Goal: Task Accomplishment & Management: Use online tool/utility

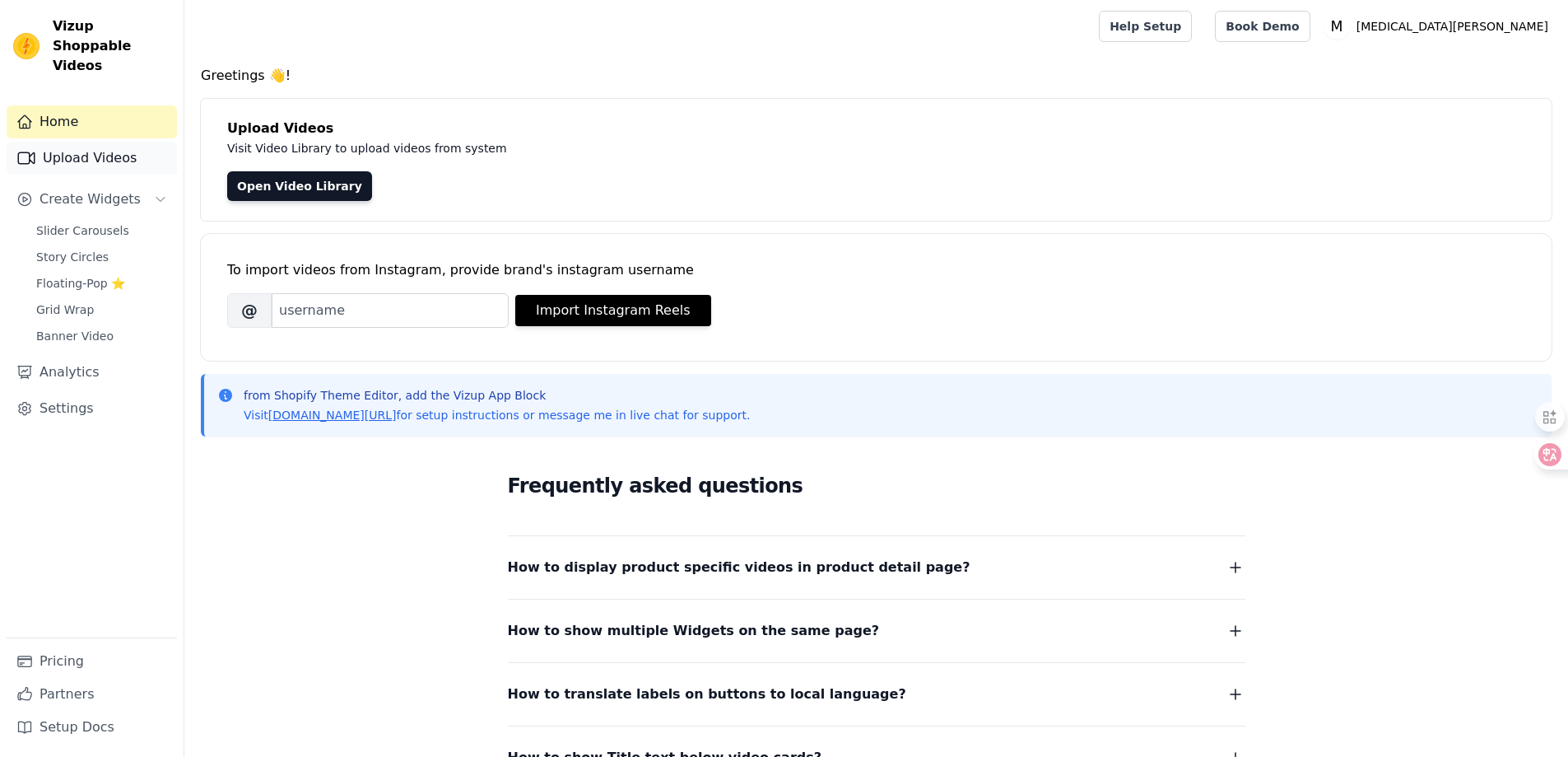
click at [75, 142] on link "Upload Videos" at bounding box center [91, 158] width 170 height 33
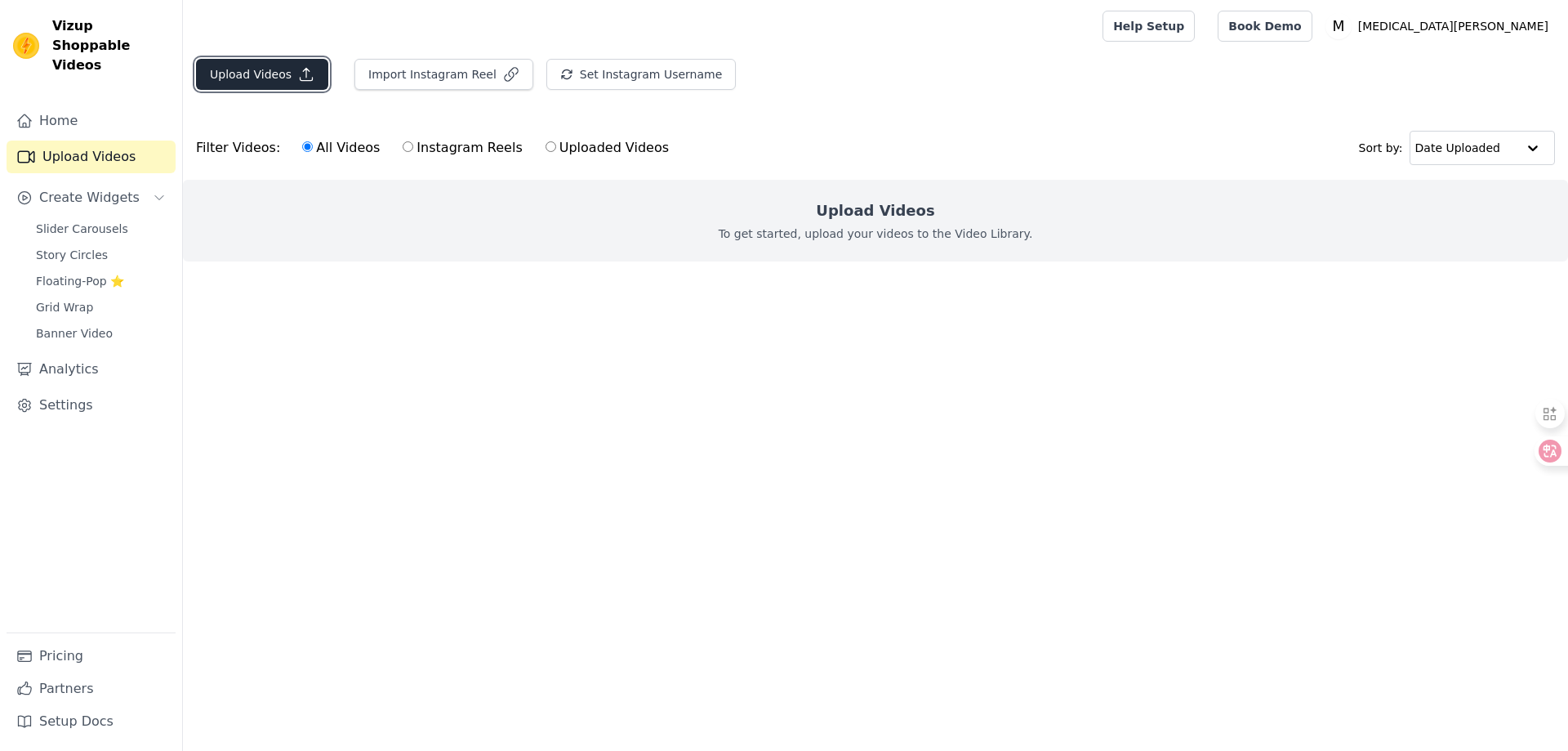
click at [298, 75] on icon "button" at bounding box center [306, 74] width 16 height 16
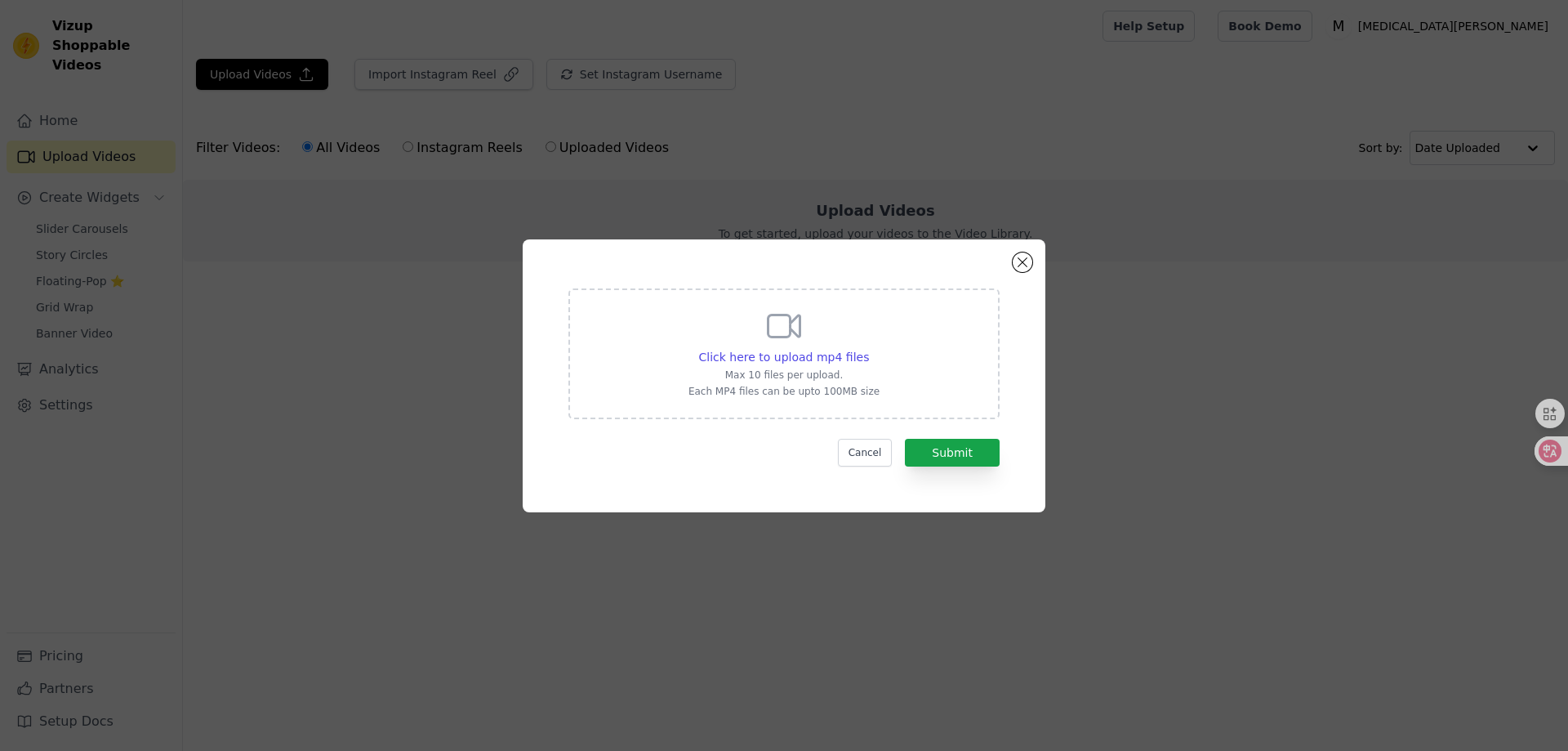
click at [877, 371] on div "Click here to upload mp4 files Max 10 files per upload. Each MP4 files can be u…" at bounding box center [784, 354] width 431 height 131
click at [869, 349] on input "Click here to upload mp4 files Max 10 files per upload. Each MP4 files can be u…" at bounding box center [868, 348] width 1 height 1
type input "C:\fakepath\be2556b1935641e3a3ebe57502907364.HD-1080p-4.8Mbps-56042680.mp4"
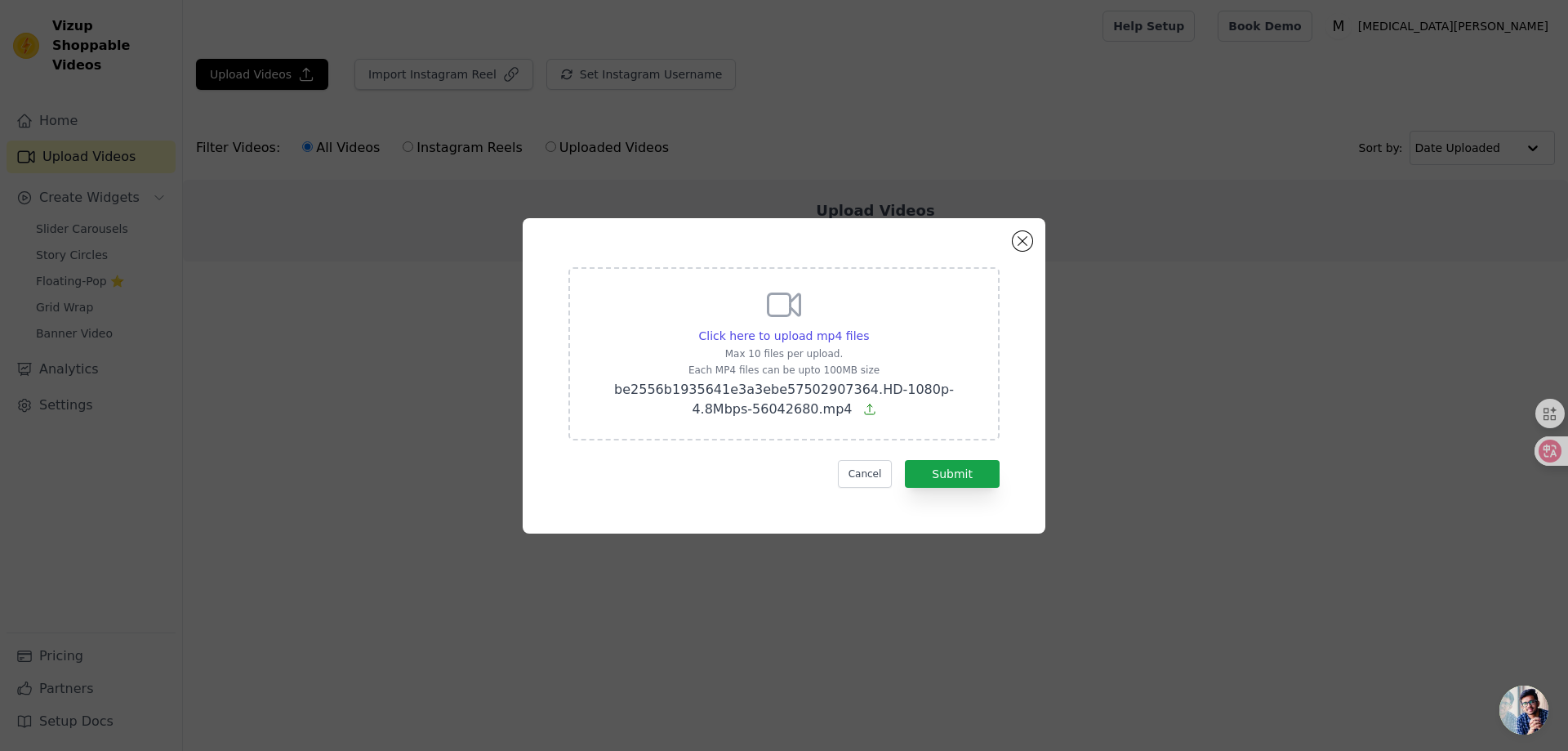
click at [646, 311] on div "Click here to upload mp4 files Max 10 files per upload. Each MP4 files can be u…" at bounding box center [784, 352] width 389 height 134
click at [868, 327] on input "Click here to upload mp4 files Max 10 files per upload. Each MP4 files can be u…" at bounding box center [868, 327] width 1 height 1
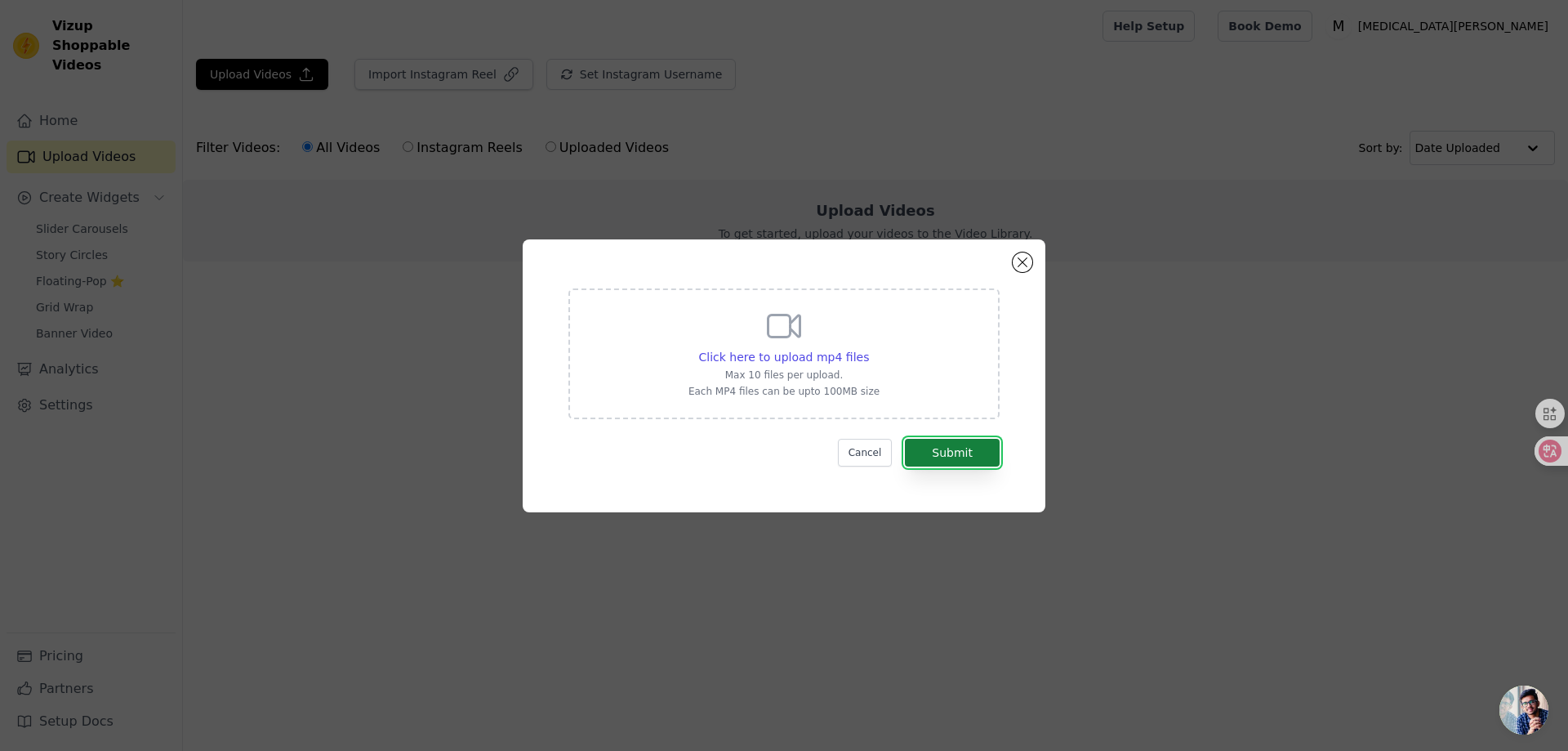
click at [995, 454] on button "Submit" at bounding box center [952, 453] width 95 height 28
click at [797, 332] on icon at bounding box center [784, 326] width 39 height 39
click at [868, 348] on input "Click here to upload mp4 files Max 10 files per upload. Each MP4 files can be u…" at bounding box center [868, 348] width 1 height 1
type input "C:\fakepath\be2556b1935641e3a3ebe57502907364.HD-1080p-4.8Mbps-56042680.mp4"
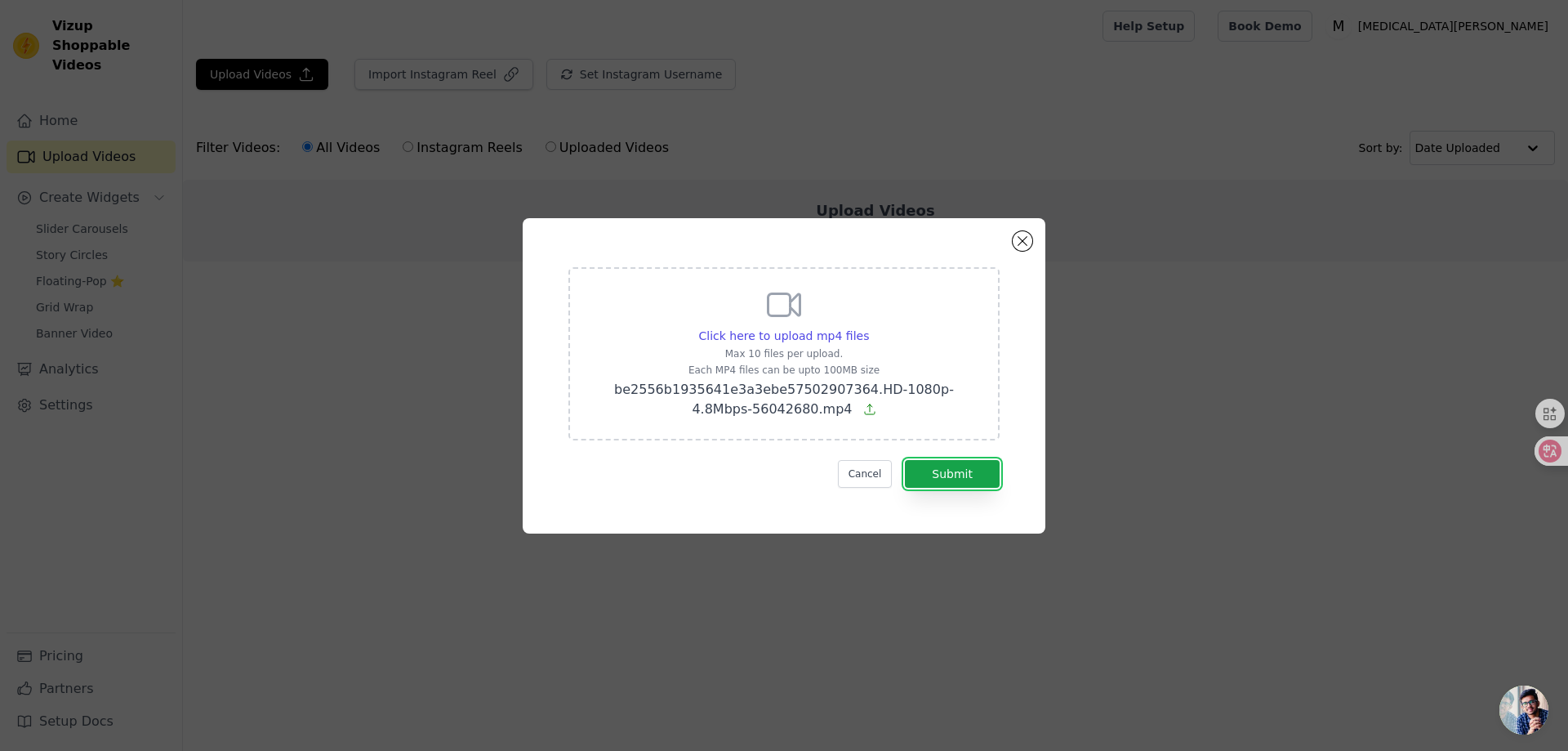
drag, startPoint x: 959, startPoint y: 470, endPoint x: 822, endPoint y: 468, distance: 137.0
click at [960, 470] on button "Submit" at bounding box center [952, 474] width 95 height 28
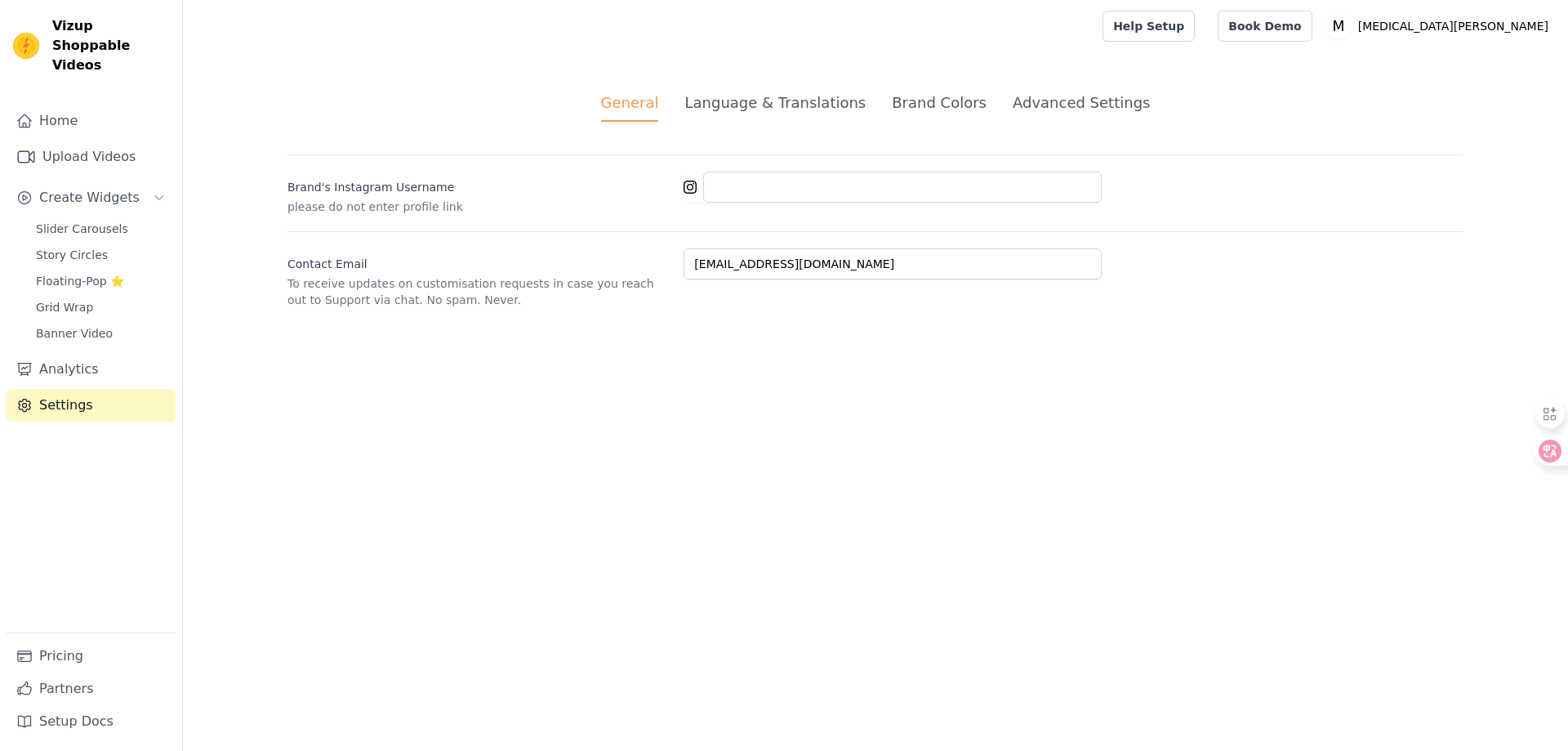
click at [776, 103] on div "Language & Translations" at bounding box center [775, 102] width 181 height 22
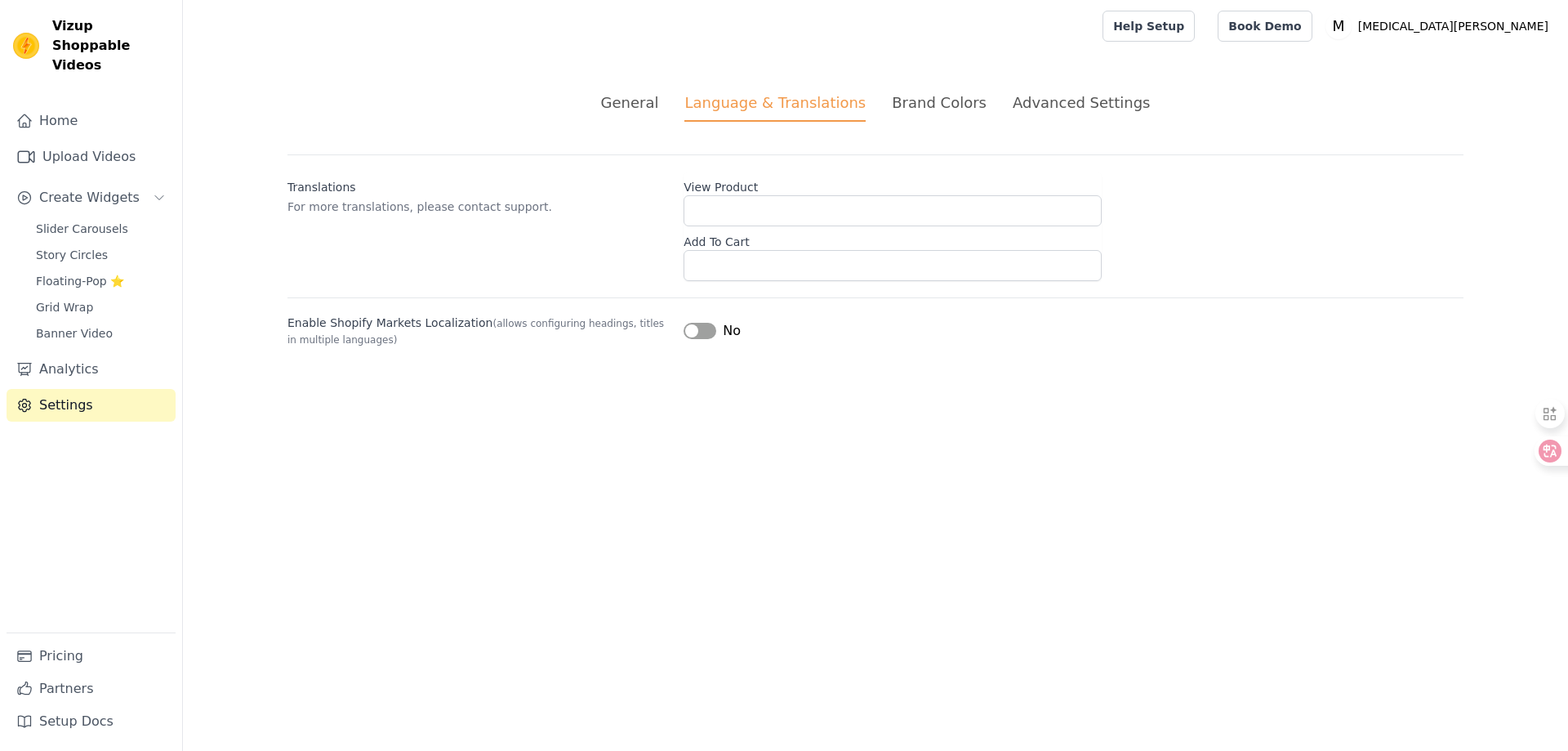
click at [735, 105] on div "Language & Translations" at bounding box center [775, 106] width 181 height 30
click at [906, 115] on li "Brand Colors" at bounding box center [939, 106] width 95 height 30
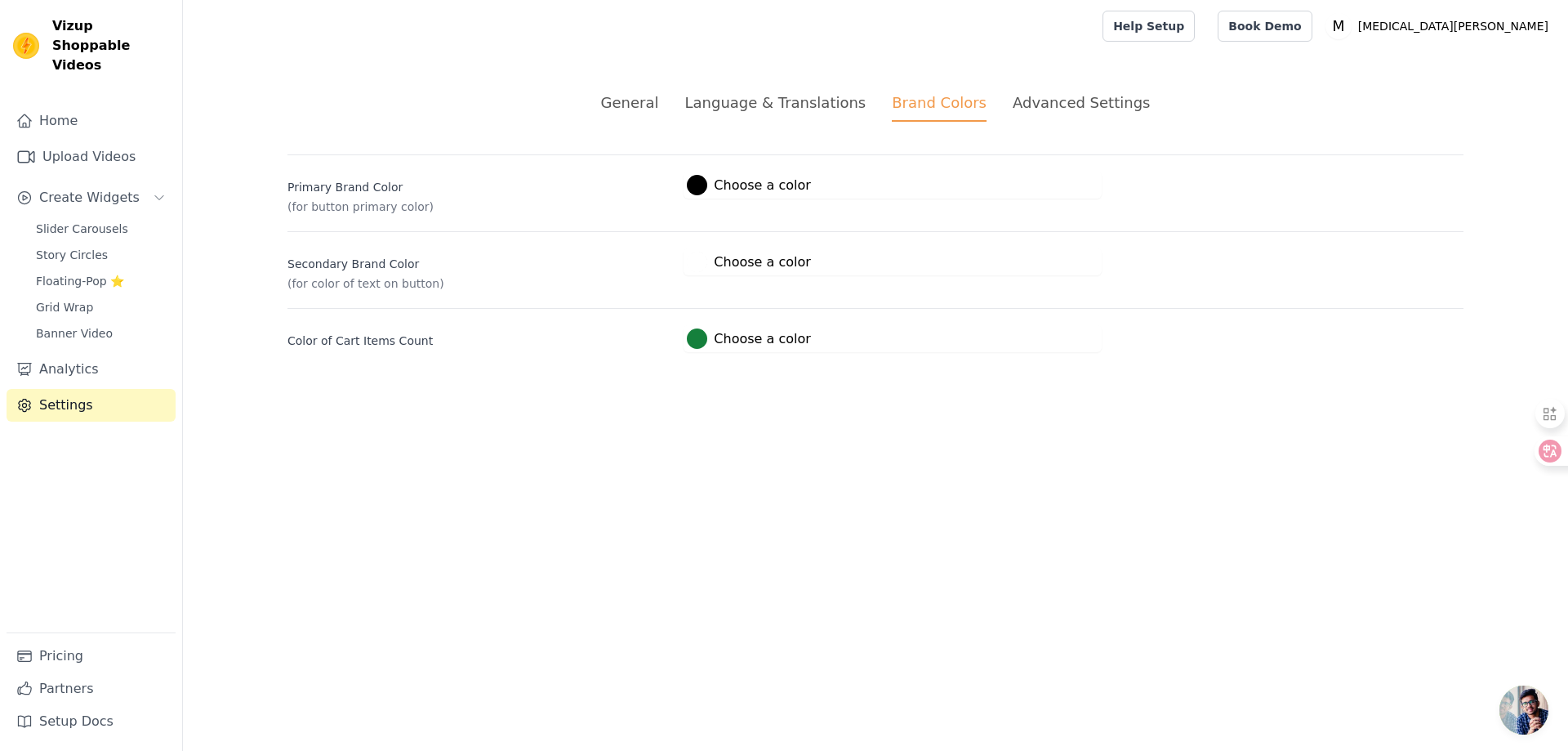
click at [1065, 110] on div "Advanced Settings" at bounding box center [1081, 102] width 137 height 22
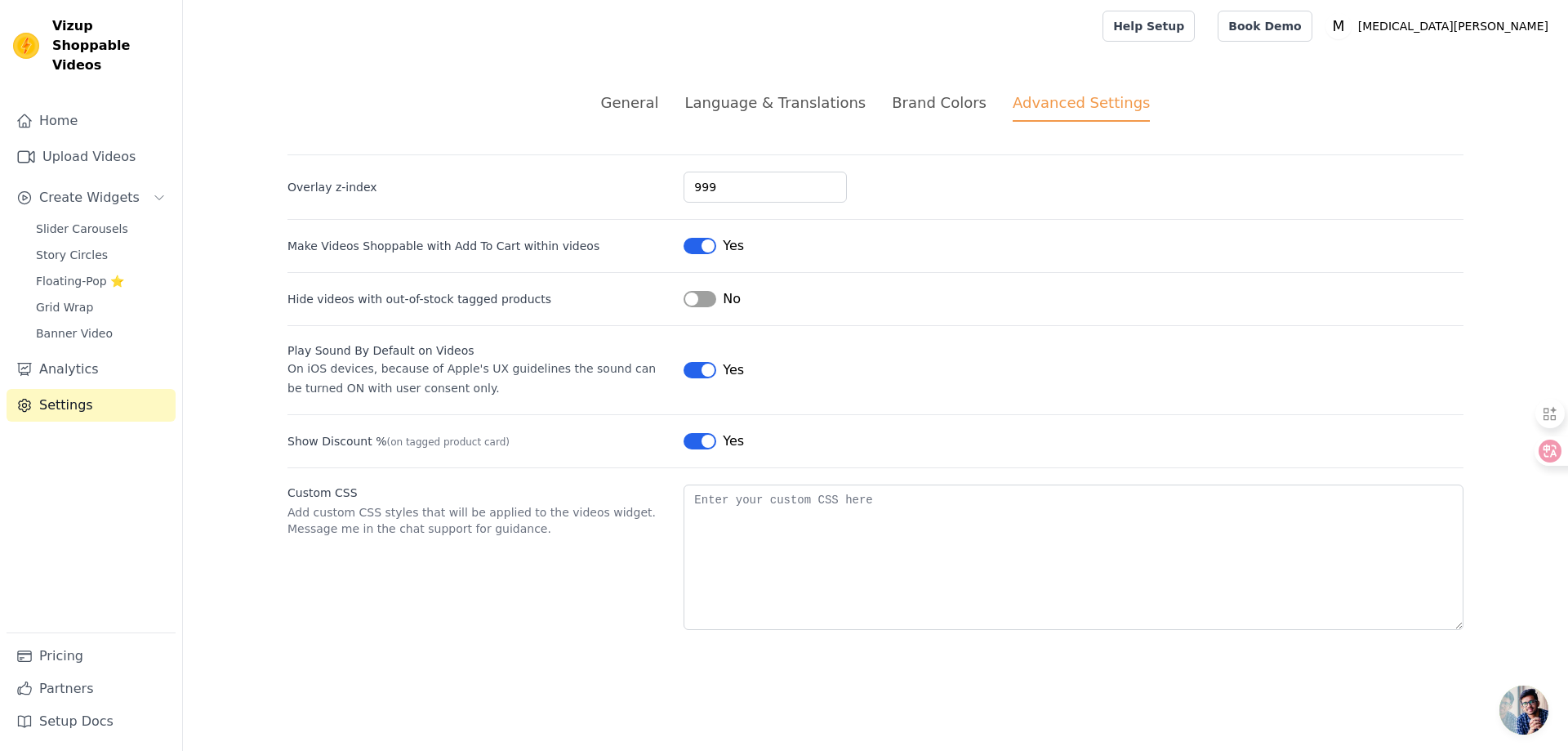
click at [955, 105] on div "Brand Colors" at bounding box center [939, 102] width 95 height 22
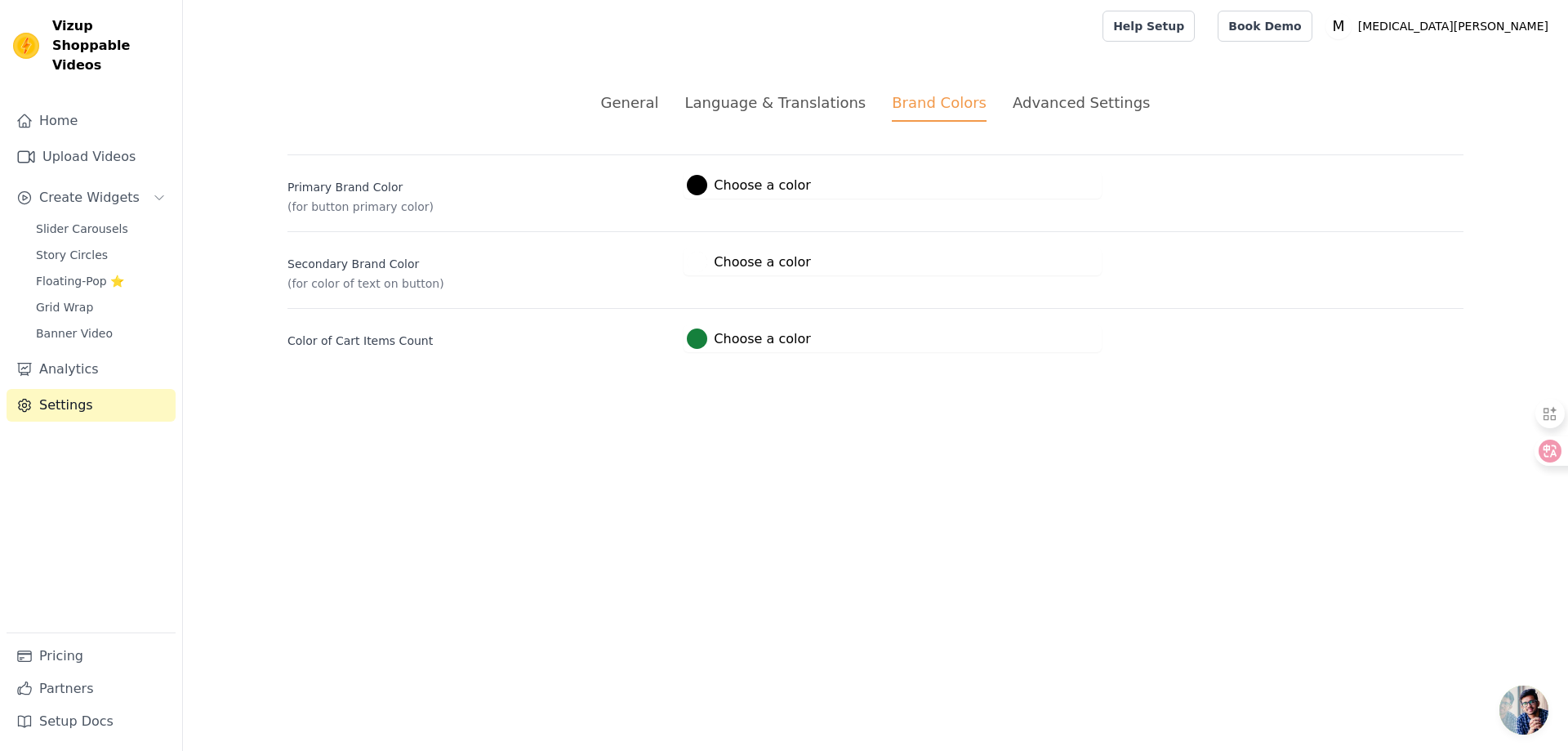
click at [812, 102] on div "Language & Translations" at bounding box center [775, 102] width 181 height 22
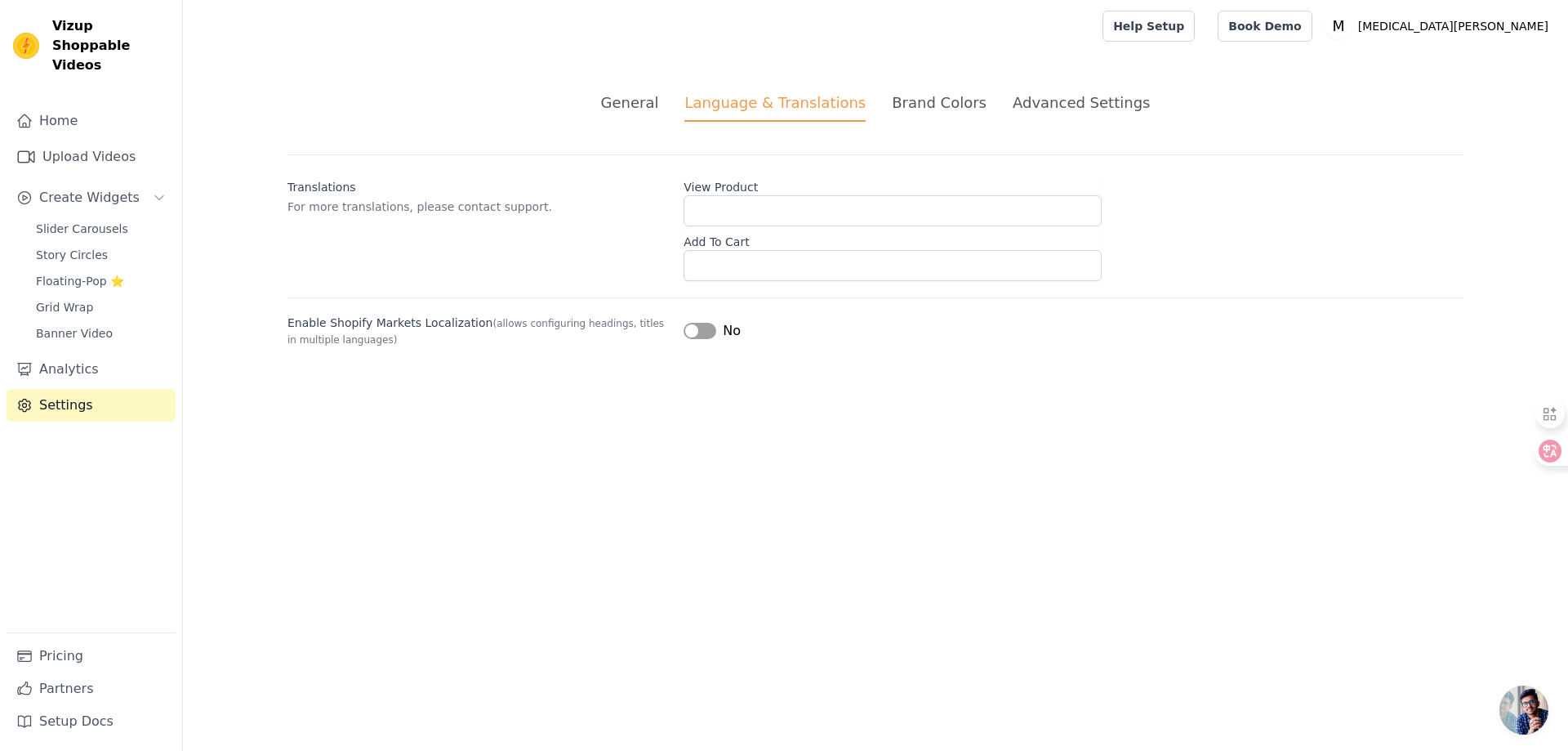
click at [692, 97] on ul "General Language & Translations Brand Colors Advanced Settings" at bounding box center [875, 106] width 1176 height 30
click at [680, 97] on ul "General Language & Translations Brand Colors Advanced Settings" at bounding box center [875, 106] width 1176 height 30
click at [635, 101] on div "General" at bounding box center [630, 102] width 58 height 22
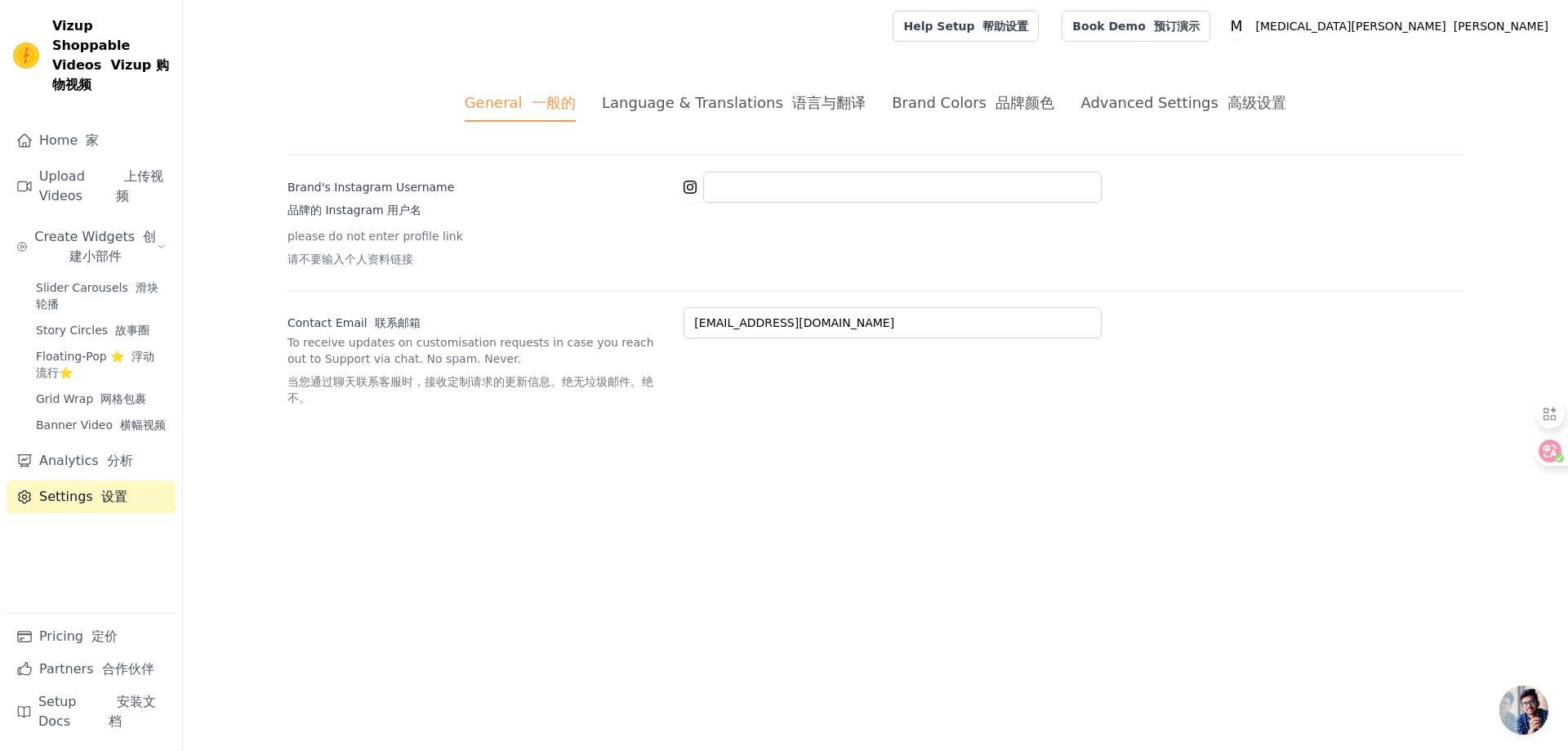
click at [797, 105] on font "语言与翻译" at bounding box center [829, 102] width 74 height 17
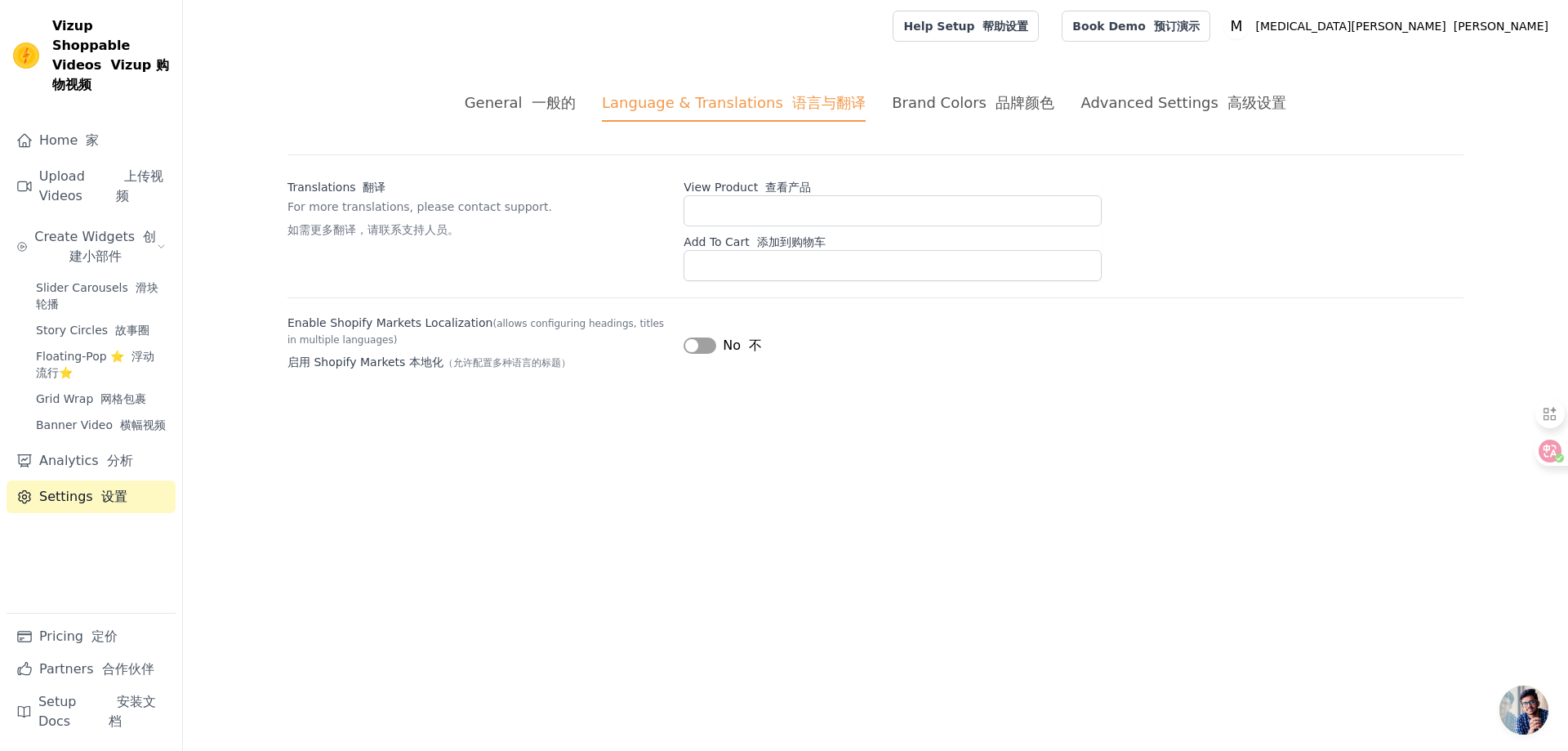
click at [477, 212] on p "For more translations, please contact support. 如需更多翻译，请联系支持人员。" at bounding box center [479, 221] width 383 height 46
click at [87, 162] on link "Upload Videos 上传视频" at bounding box center [91, 186] width 169 height 52
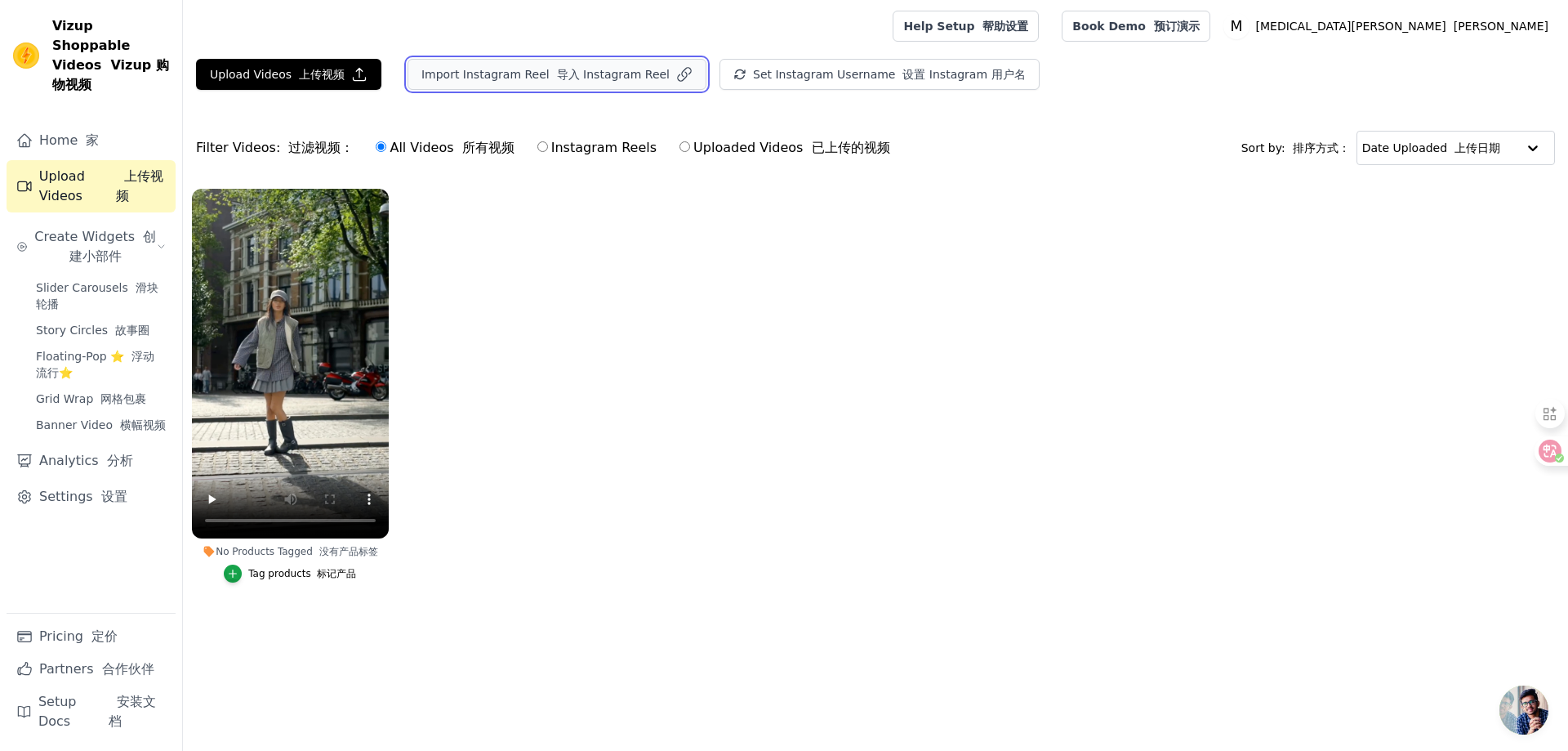
click at [522, 78] on button "Import Instagram Reel 导入 Instagram Reel" at bounding box center [557, 74] width 299 height 31
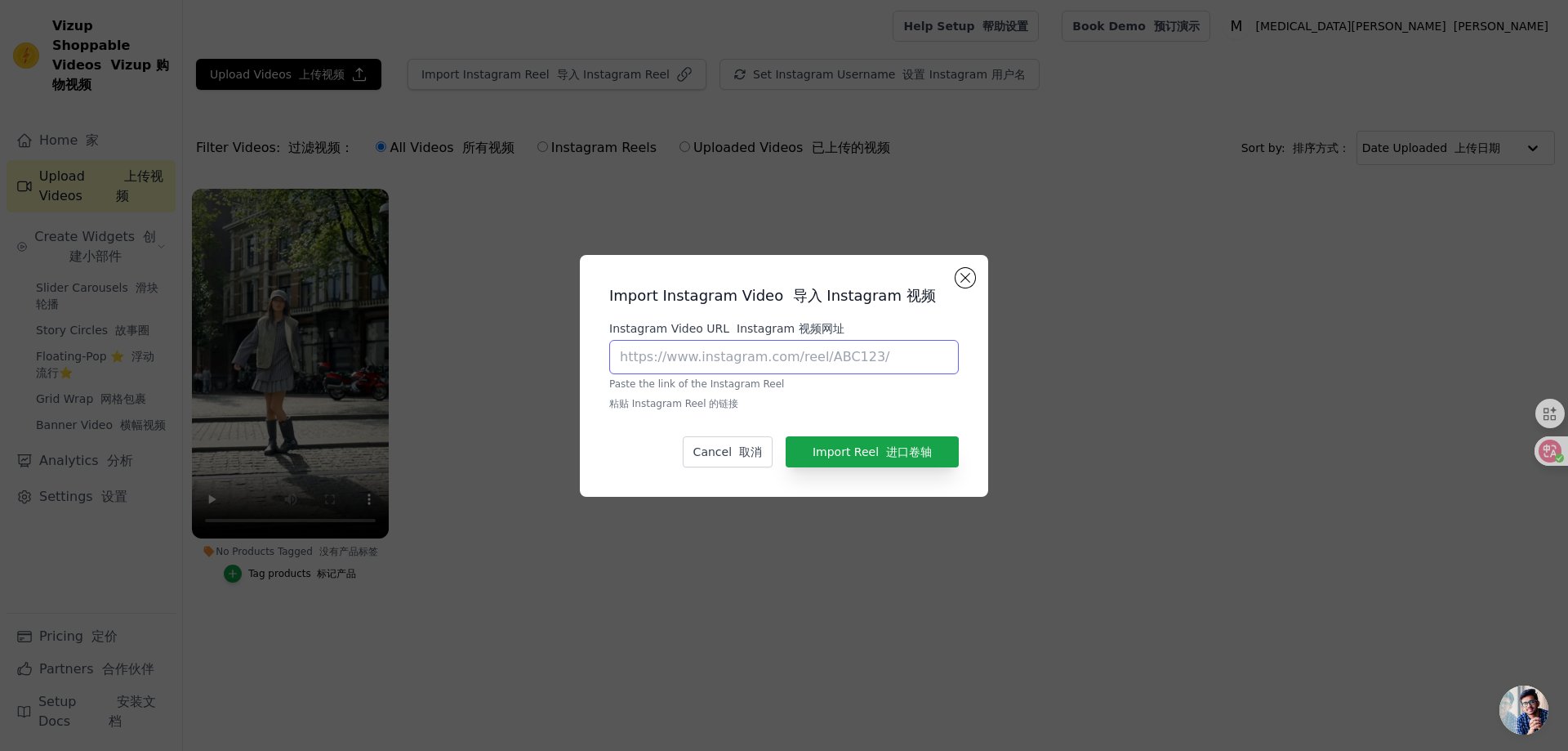
click at [809, 357] on input "Instagram Video URL Instagram 视频网址" at bounding box center [784, 357] width 350 height 34
paste input "https://youtube.com/shorts/uBRIH6Fu5PM?si=GREo4hbqLtB0AtQY"
type input "https://youtube.com/shorts/uBRIH6Fu5PM?si=GREo4hbqLtB0AtQY"
click at [907, 459] on button "Import Reel 进口卷轴" at bounding box center [873, 452] width 173 height 31
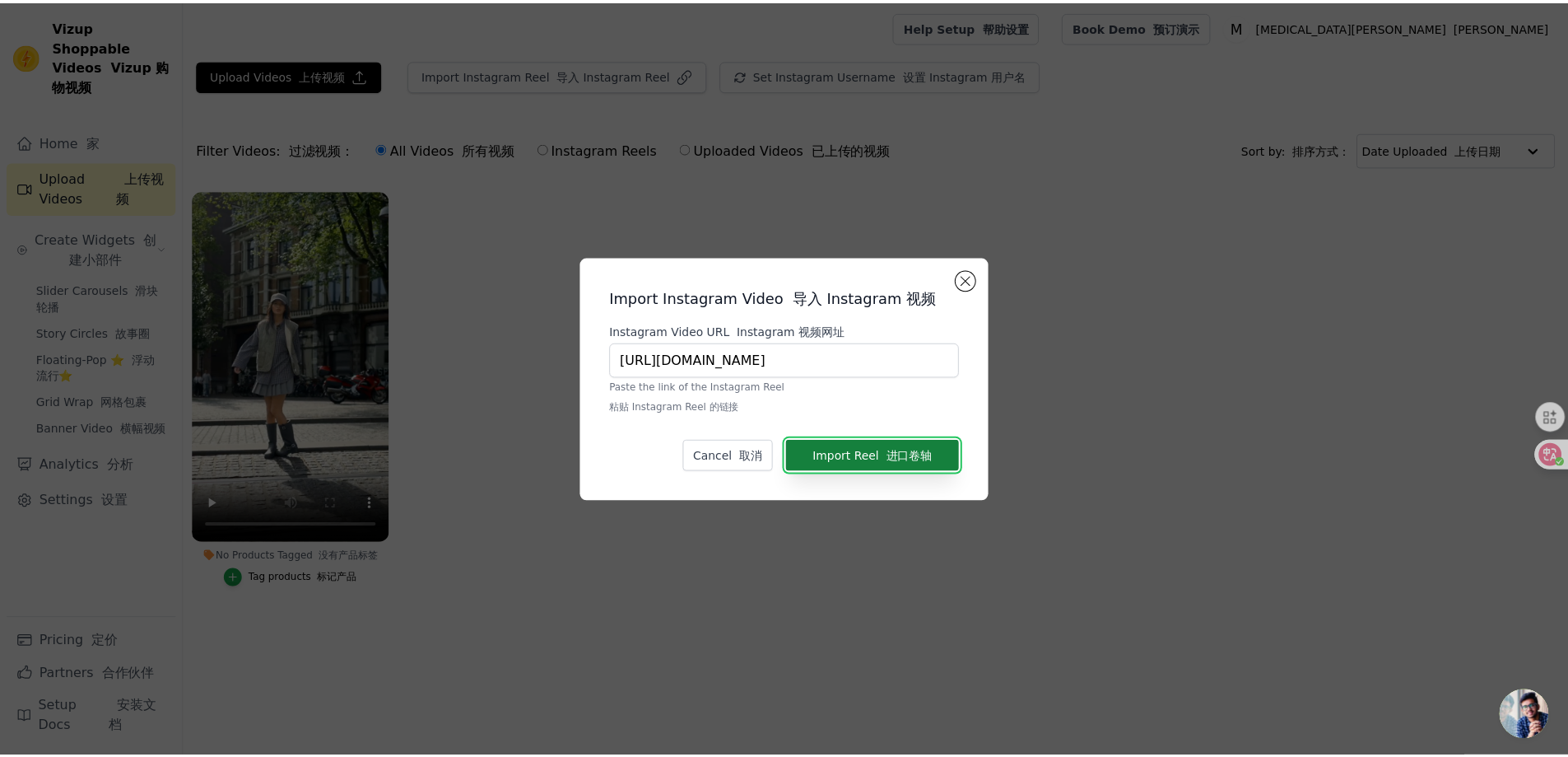
scroll to position [0, 0]
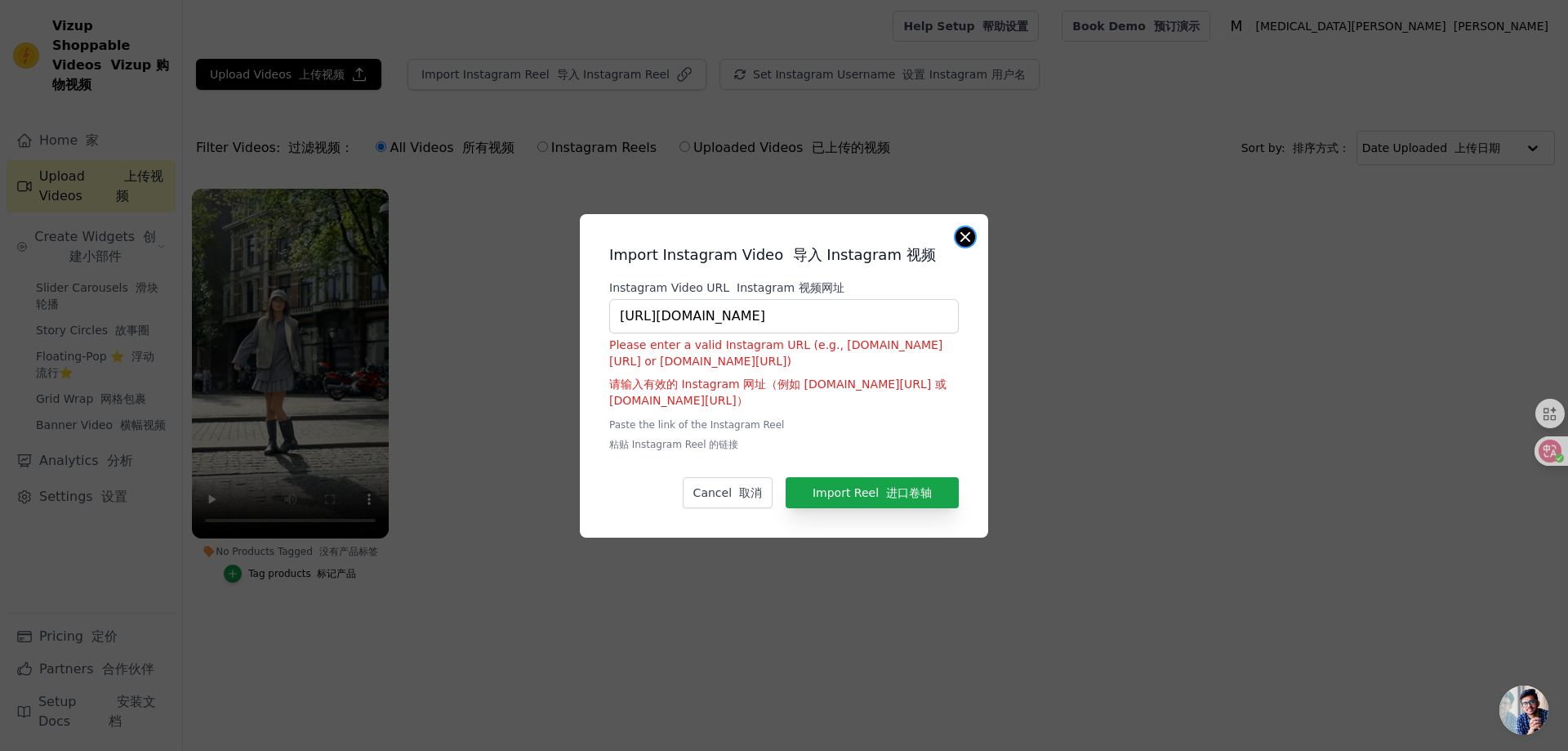
click at [970, 235] on button "Close modal" at bounding box center [965, 237] width 20 height 20
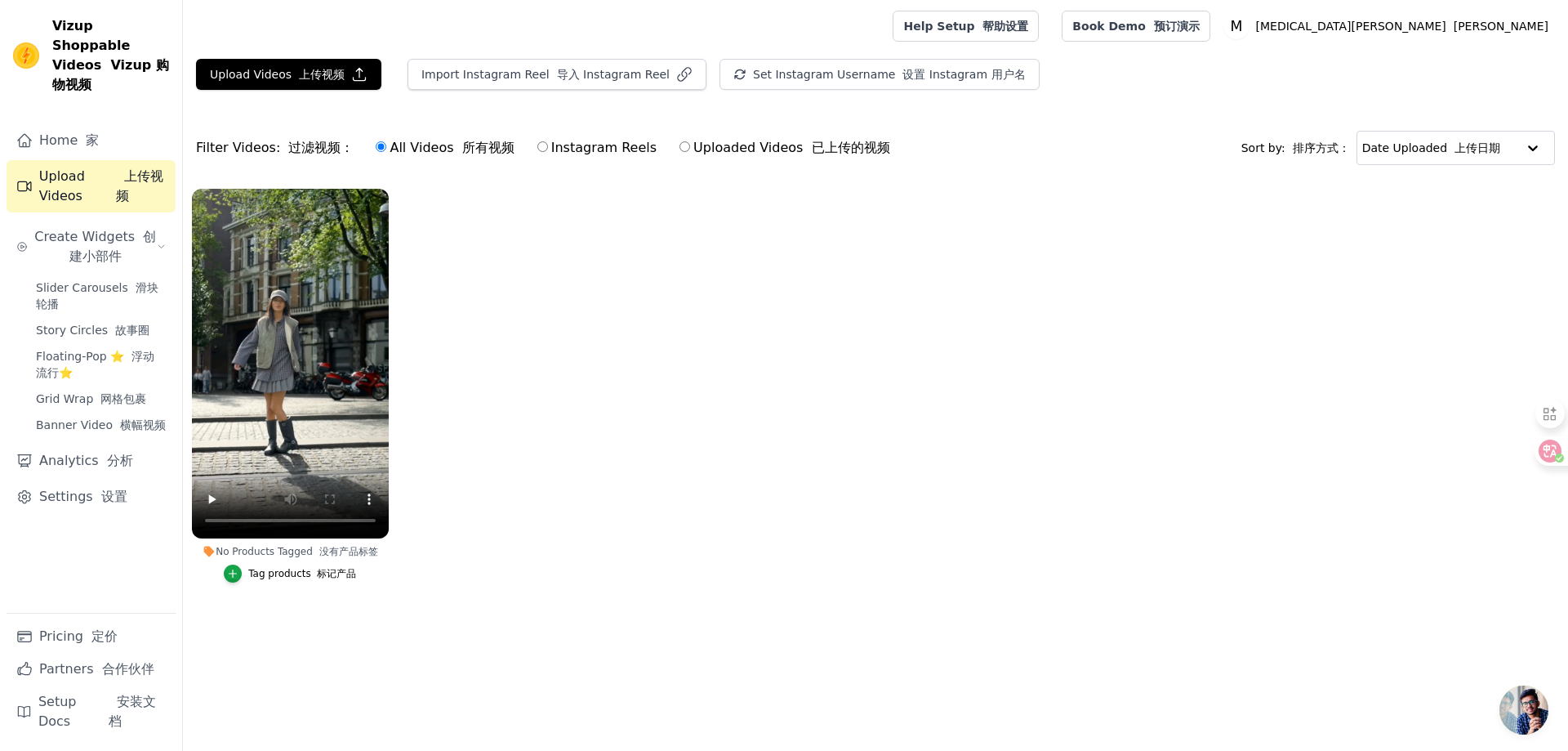
click at [538, 466] on ul "No Products Tagged 没有产品标签 Tag products 标记产品" at bounding box center [875, 402] width 1385 height 445
click at [113, 227] on span "Create Widgets 创建小部件" at bounding box center [96, 247] width 123 height 39
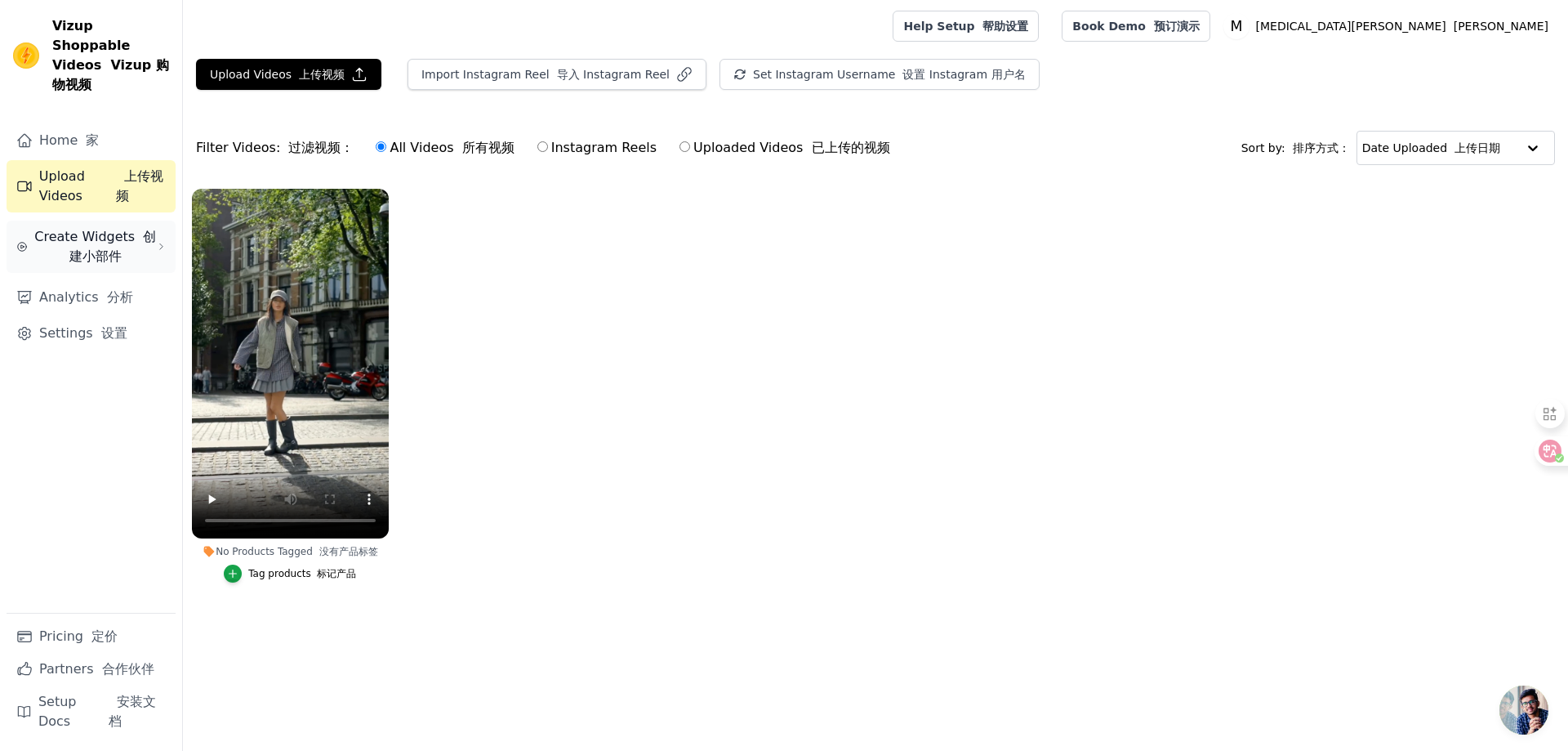
click at [111, 227] on span "Create Widgets 创建小部件" at bounding box center [96, 247] width 123 height 39
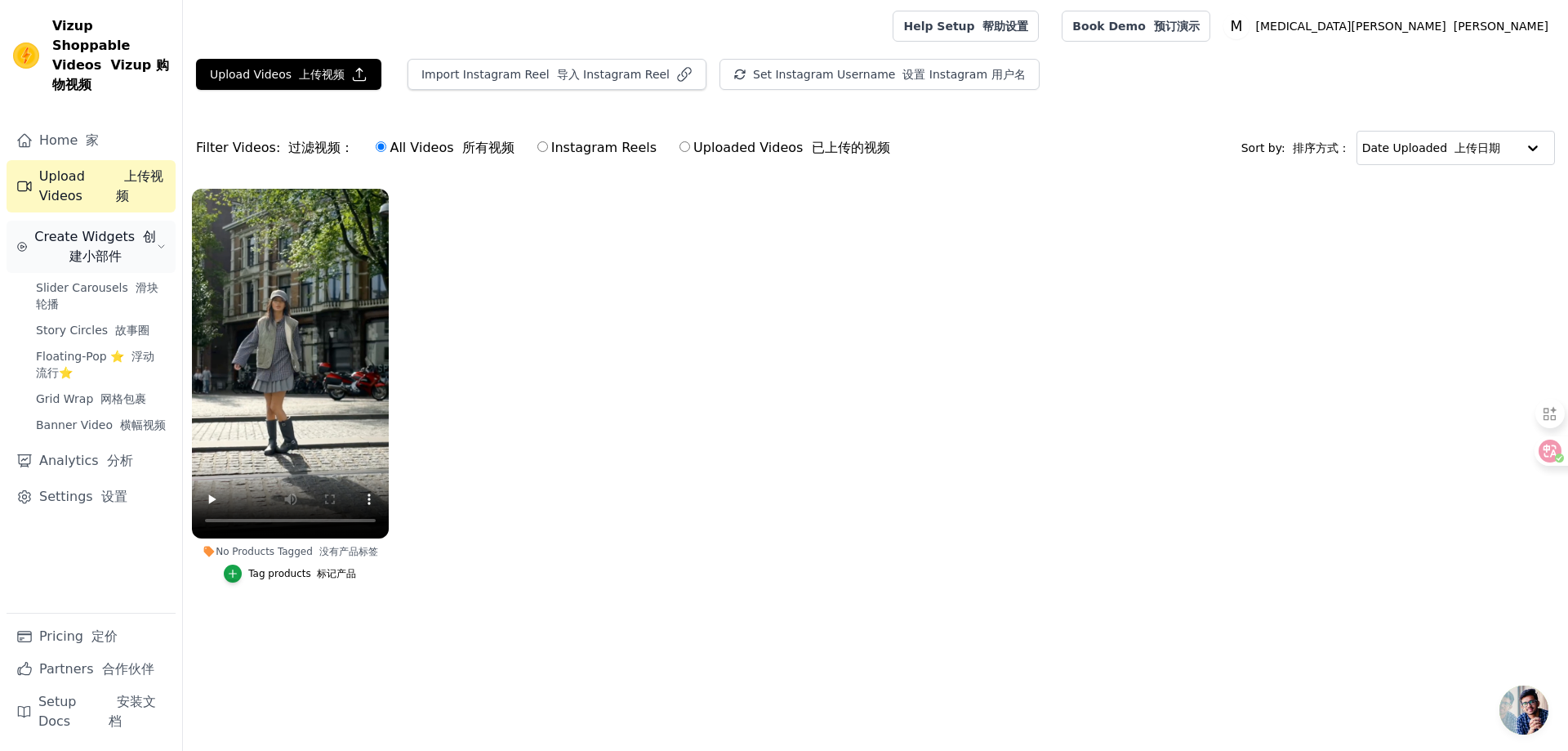
click at [119, 231] on font "创建小部件" at bounding box center [113, 246] width 87 height 35
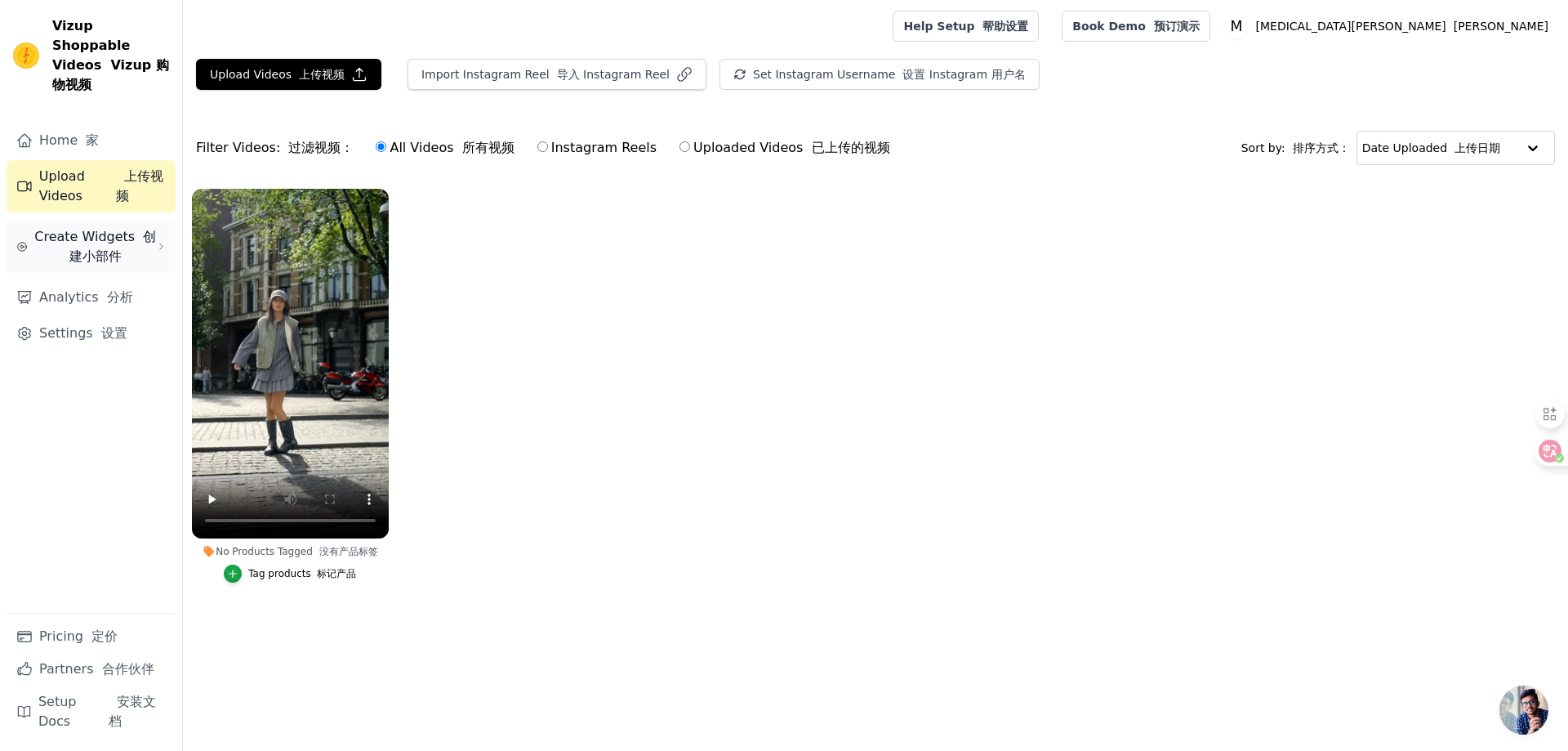
click at [119, 231] on font "创建小部件" at bounding box center [113, 246] width 87 height 35
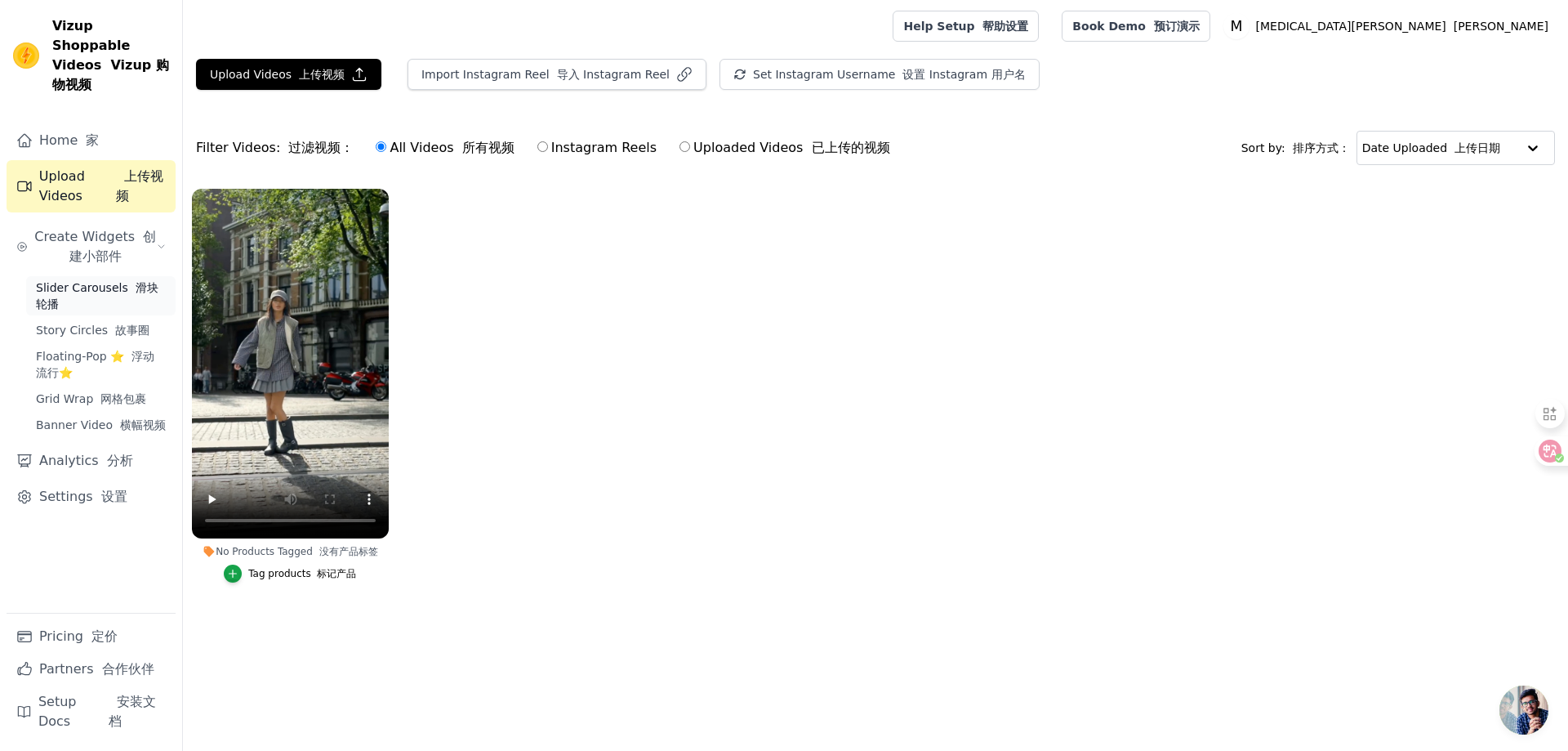
click at [128, 281] on font "Sidebar" at bounding box center [132, 288] width 7 height 13
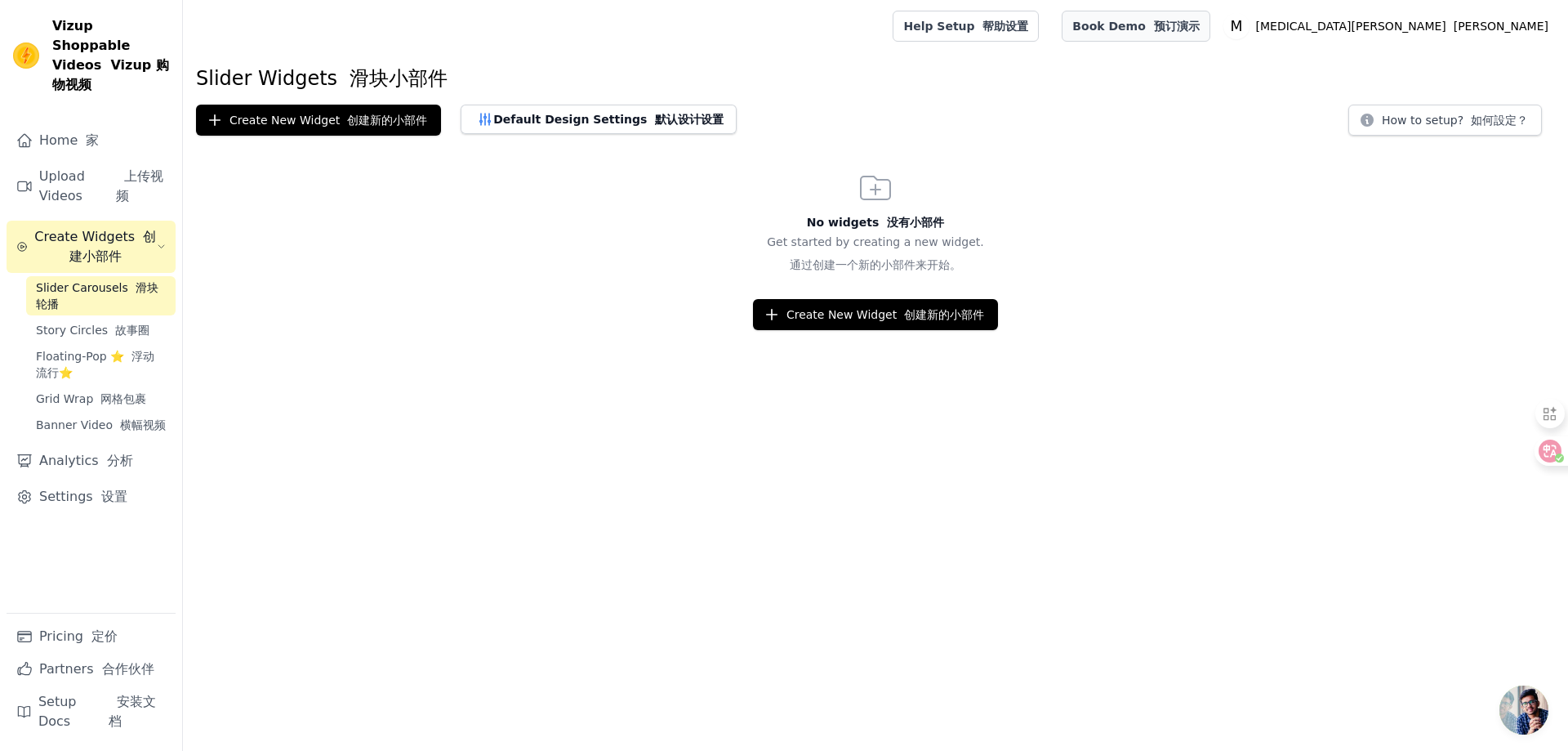
click at [1209, 25] on link "Book Demo 预订演示" at bounding box center [1135, 26] width 148 height 31
click at [523, 105] on button "Default Design Settings 默认设计设置" at bounding box center [599, 119] width 276 height 29
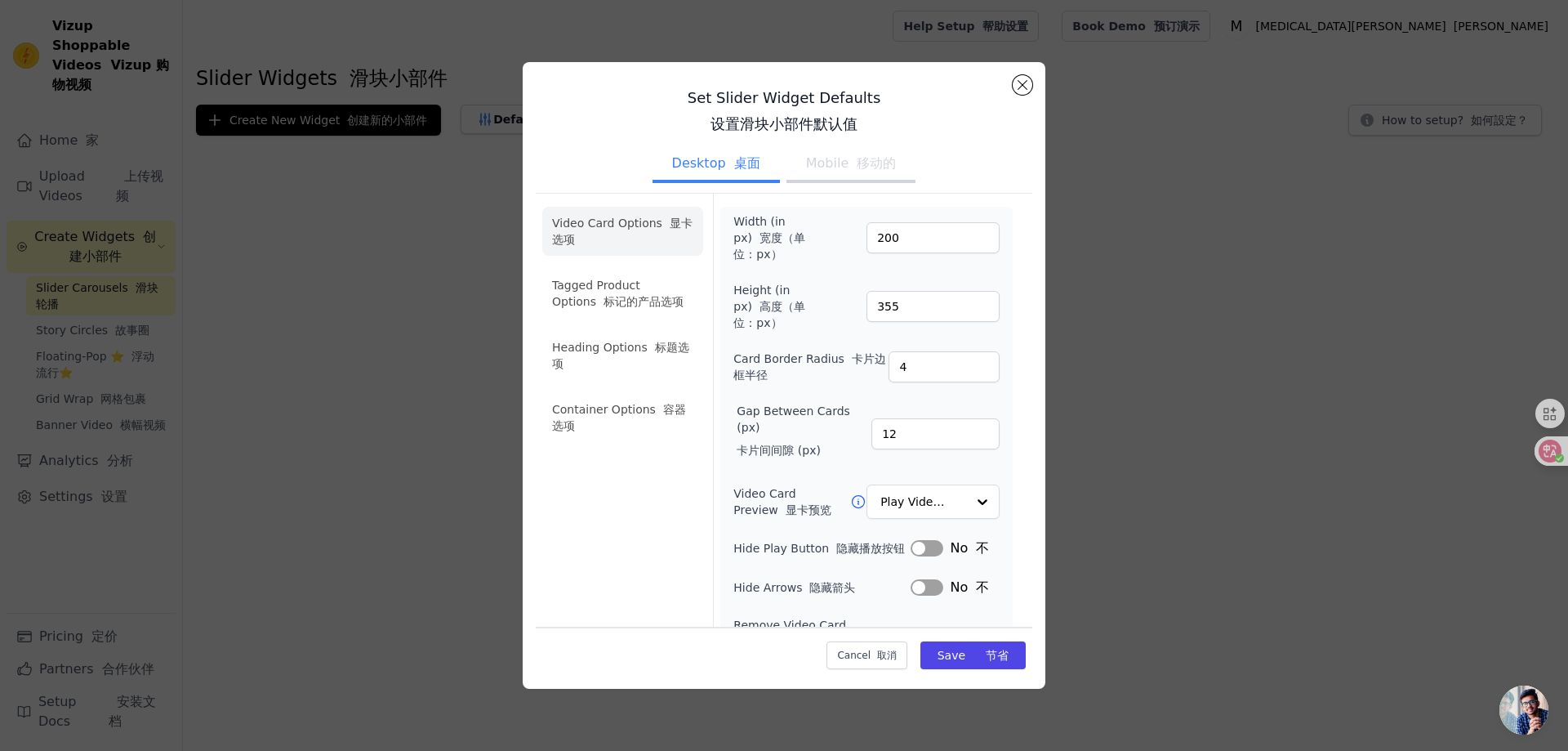
click at [624, 280] on li "Tagged Product Options 标记的产品选项" at bounding box center [623, 293] width 161 height 49
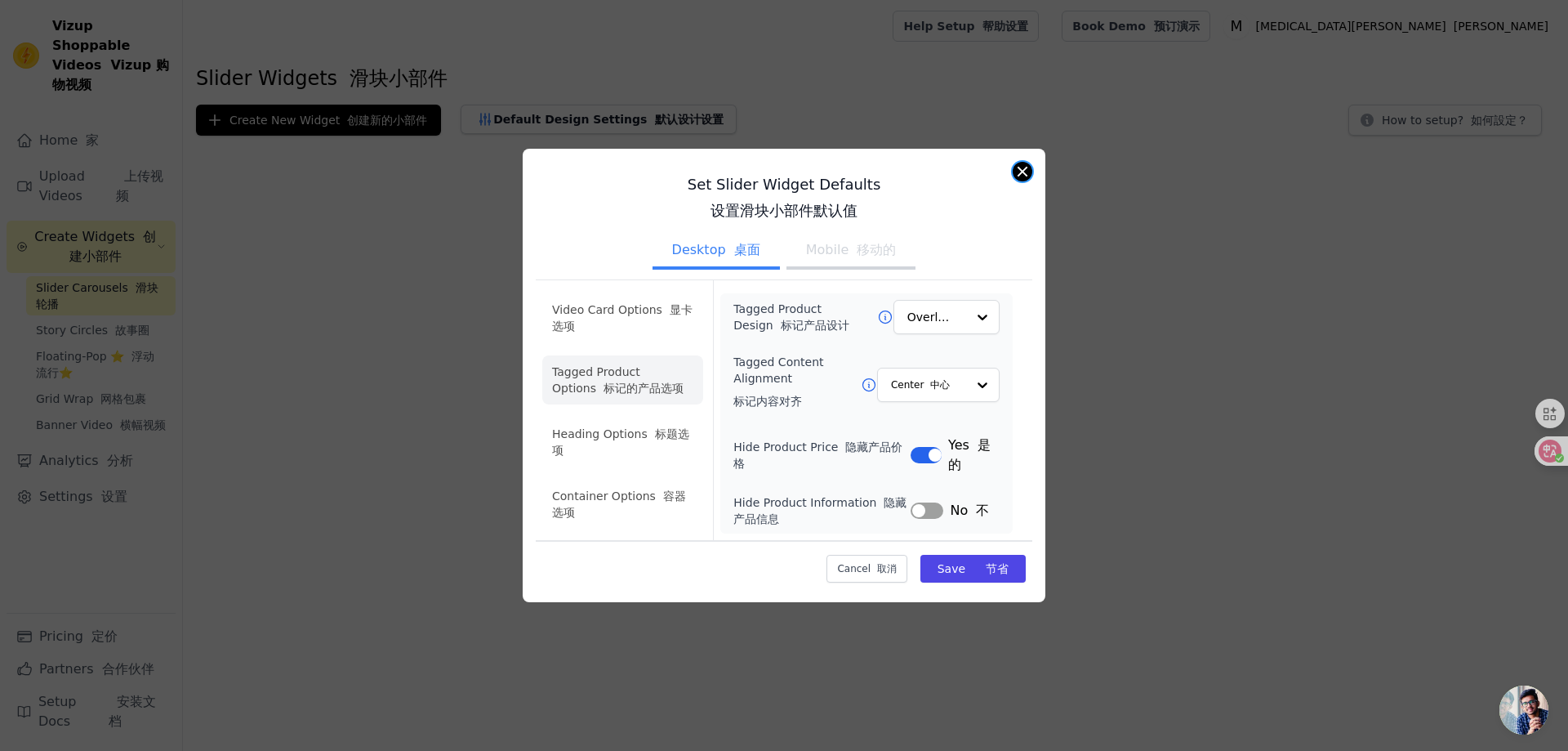
click at [1023, 165] on button "Close modal" at bounding box center [1022, 172] width 20 height 20
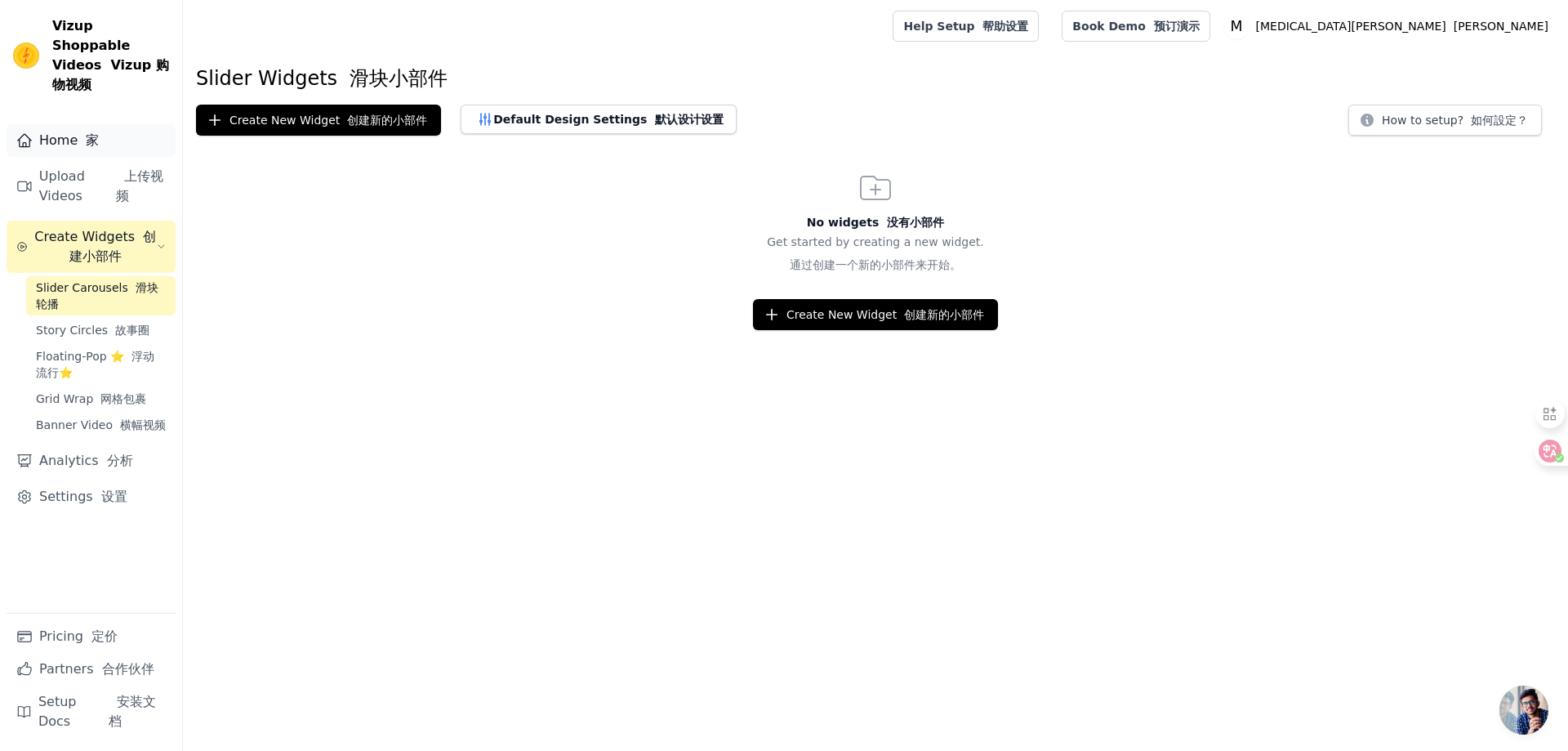
click at [89, 132] on font "家" at bounding box center [92, 140] width 13 height 16
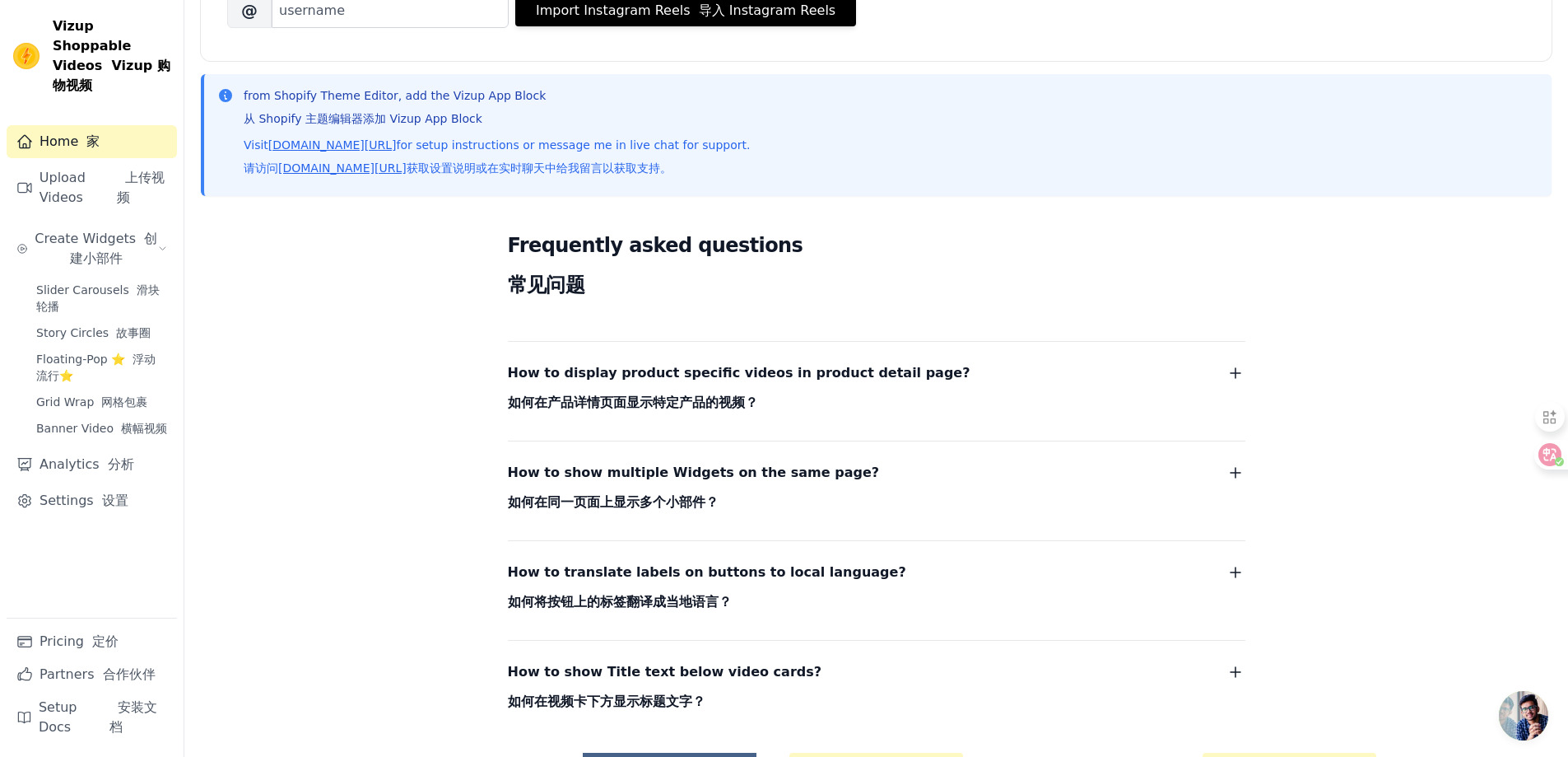
scroll to position [516, 0]
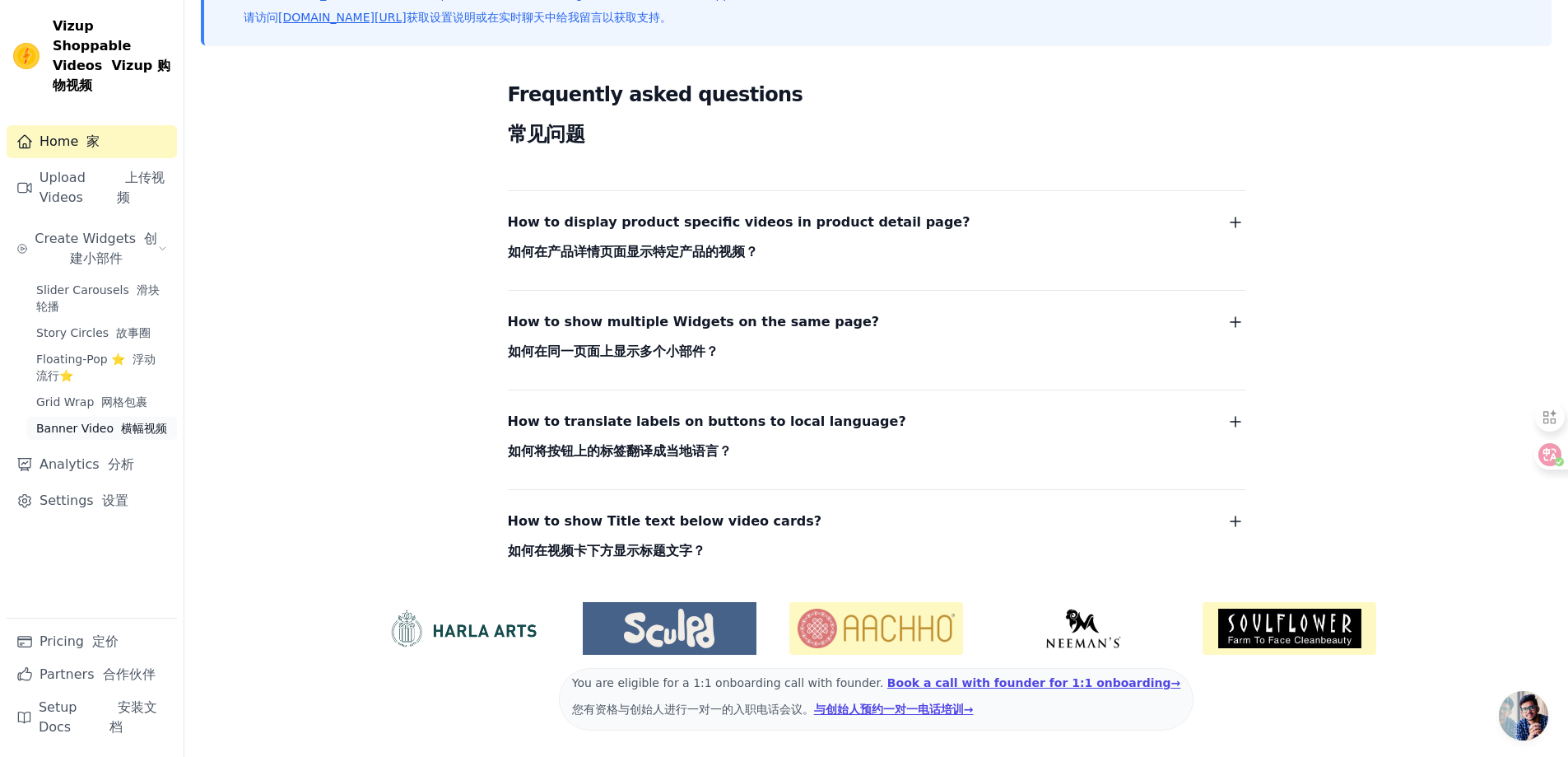
click at [122, 422] on font "横幅视频" at bounding box center [144, 428] width 46 height 13
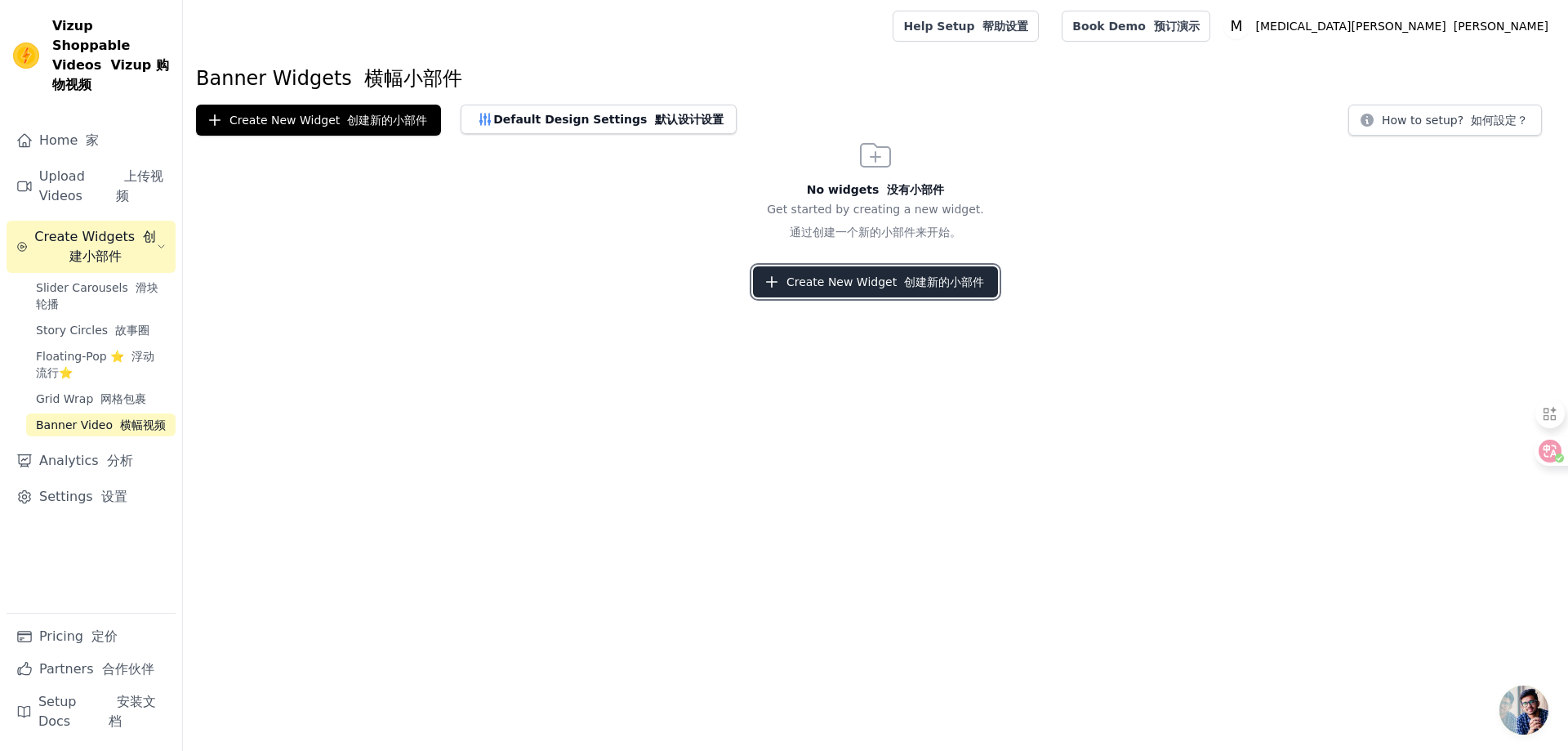
click at [904, 282] on font "创建新的小部件" at bounding box center [944, 282] width 80 height 13
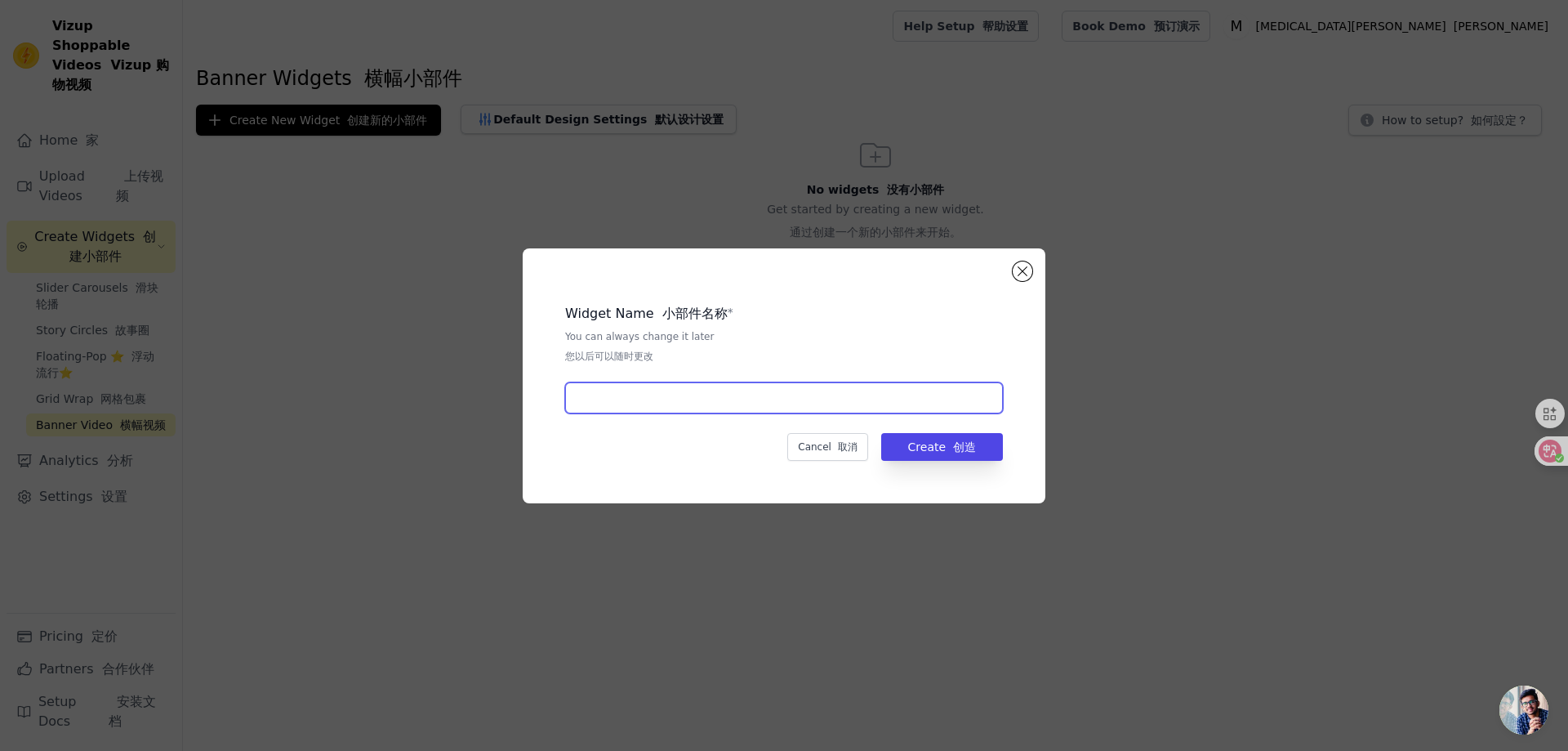
click at [897, 396] on input "text" at bounding box center [784, 398] width 438 height 31
type input "1"
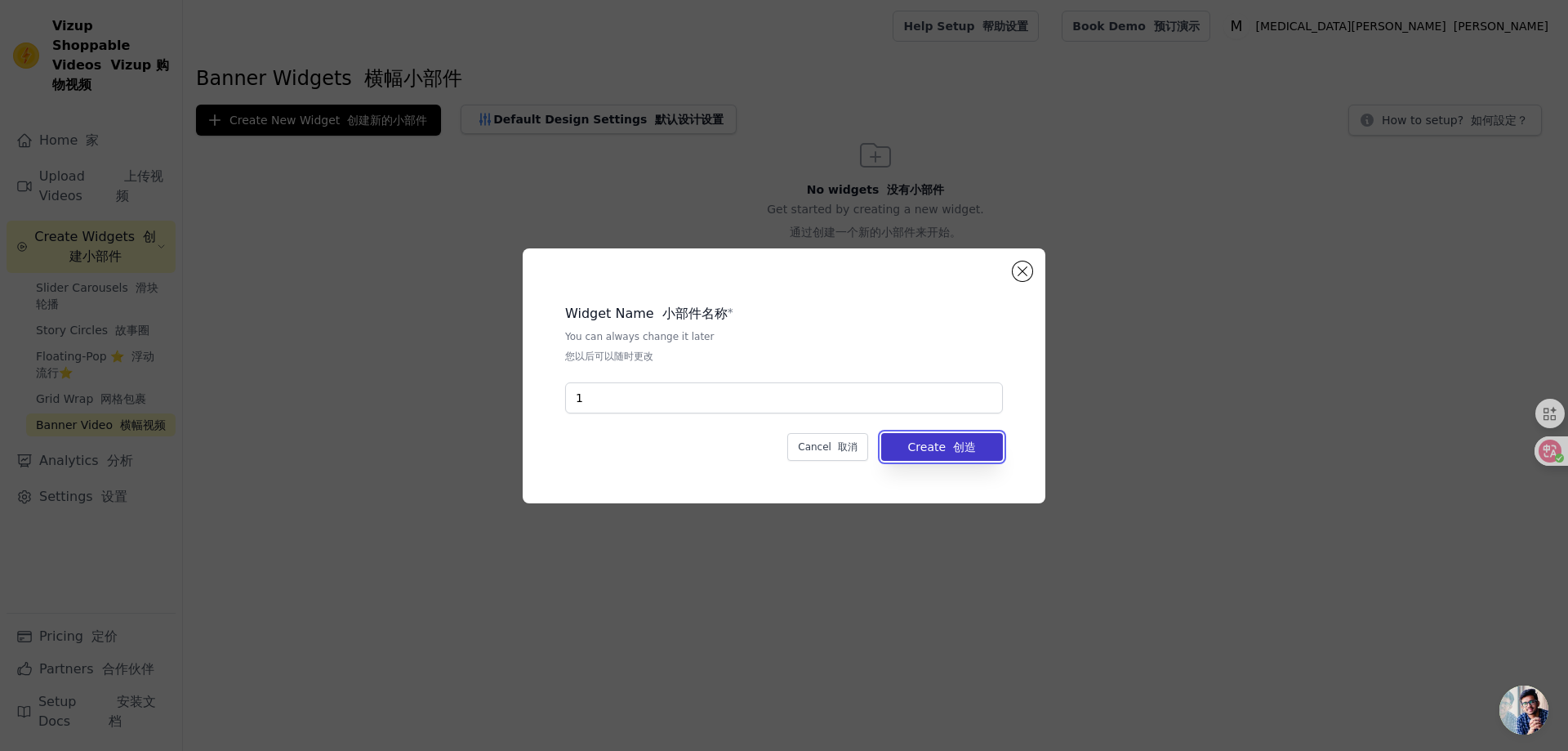
click at [921, 438] on button "Create 创造" at bounding box center [941, 447] width 122 height 28
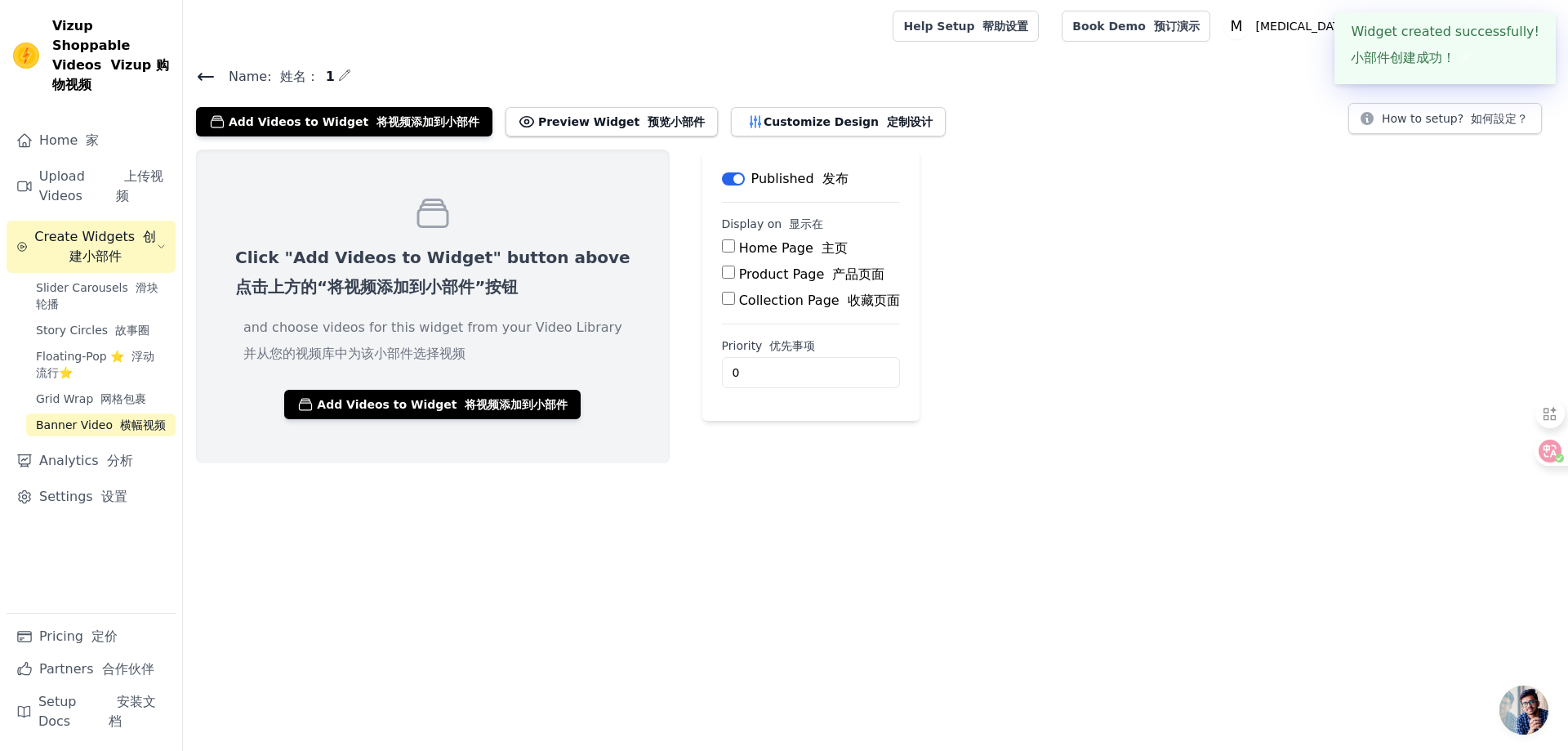
click at [722, 247] on div "Home Page 主页" at bounding box center [811, 248] width 178 height 20
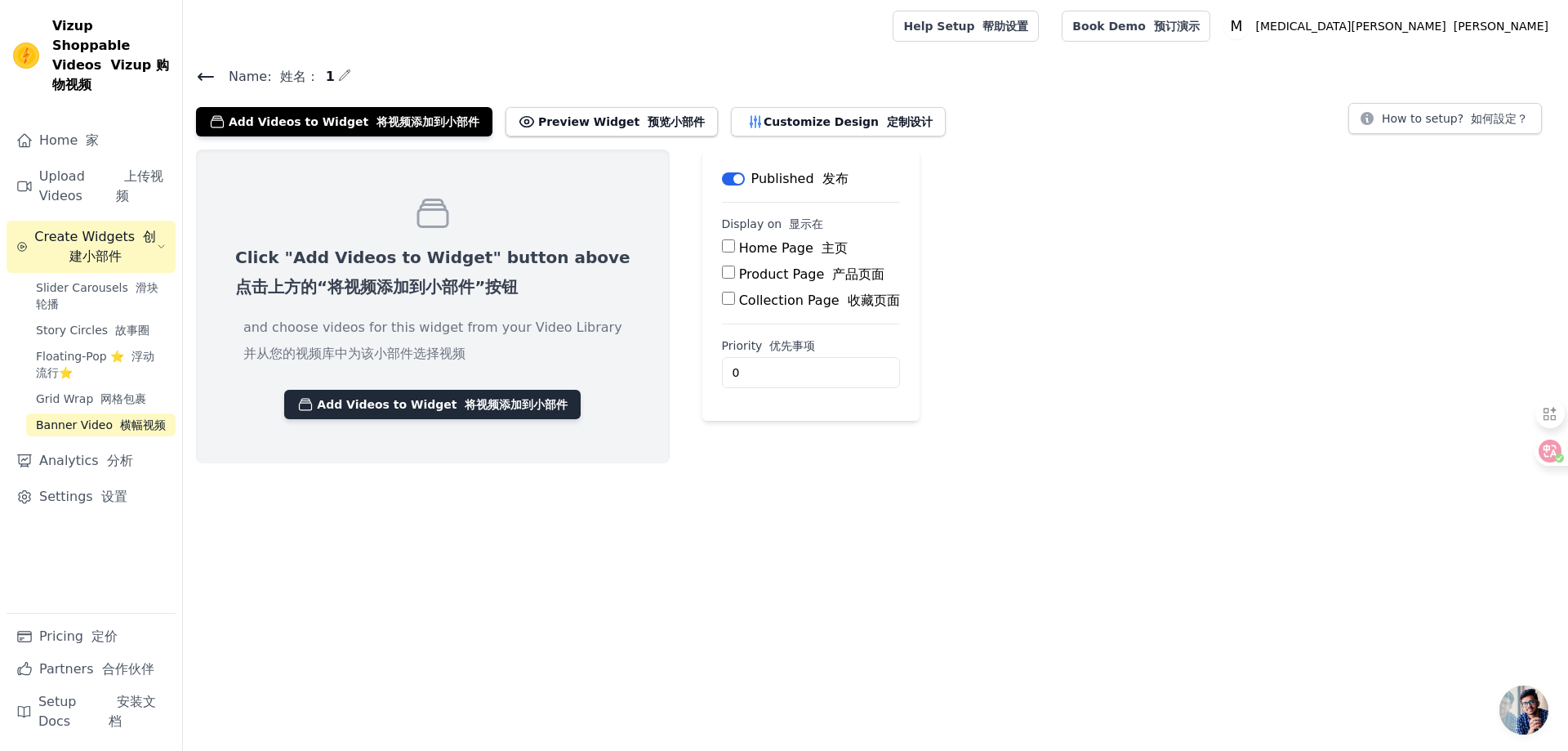
click at [496, 398] on font "将视频添加到小部件" at bounding box center [516, 405] width 103 height 13
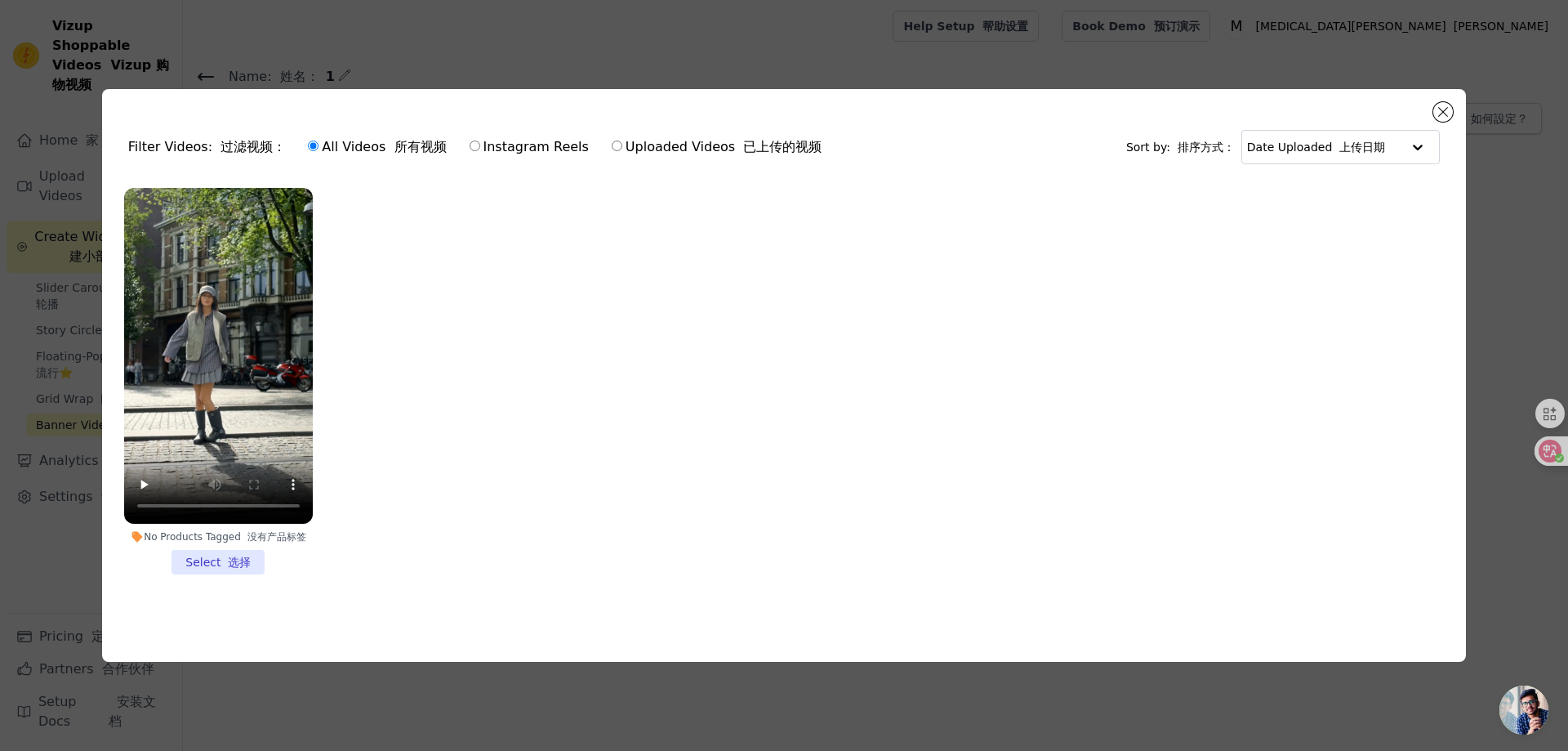
click at [248, 557] on li "No Products Tagged 没有产品标签 Select 选择" at bounding box center [218, 381] width 189 height 387
click at [0, 0] on input "No Products Tagged 没有产品标签 Select 选择" at bounding box center [0, 0] width 0 height 0
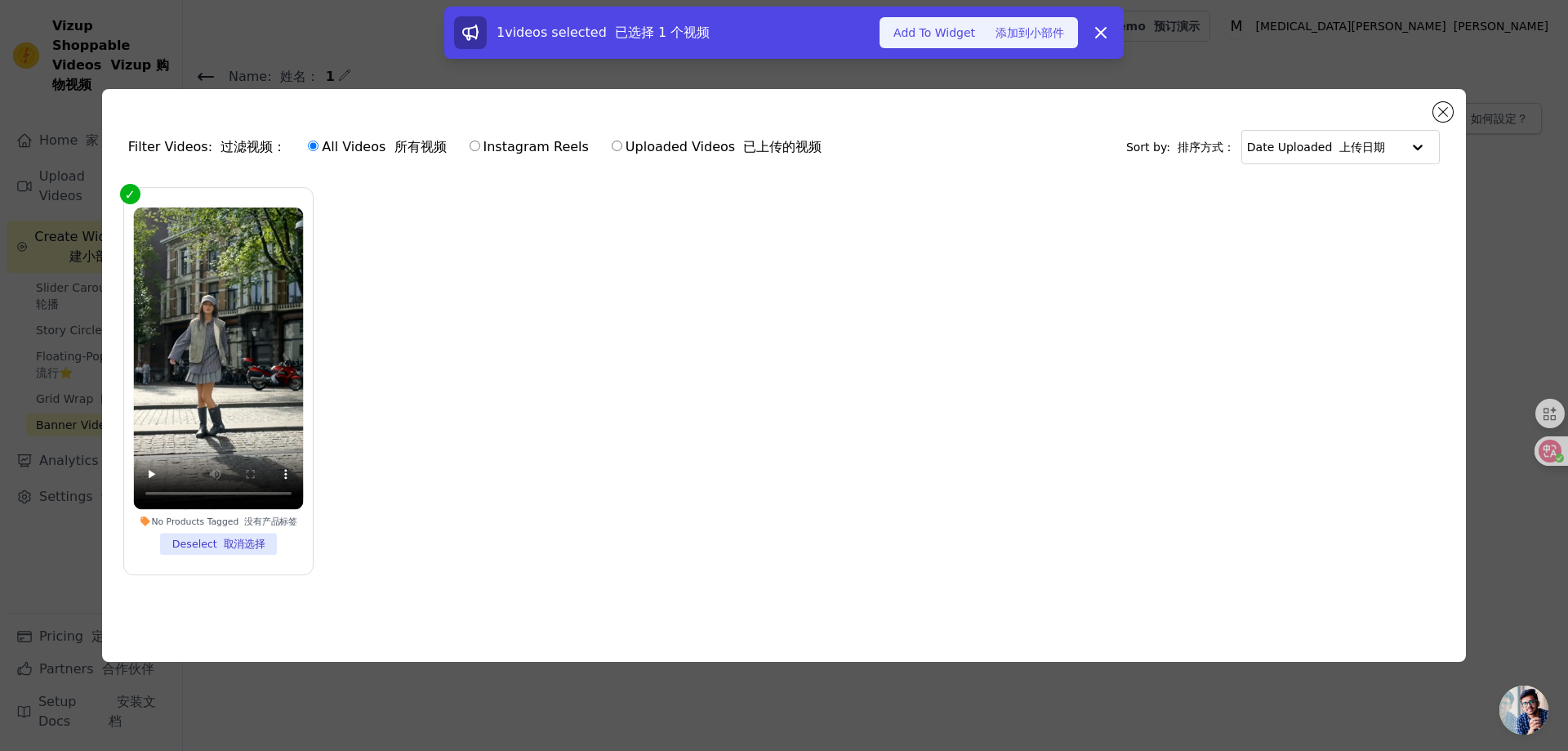
click at [1021, 38] on font "添加到小部件" at bounding box center [1030, 33] width 69 height 13
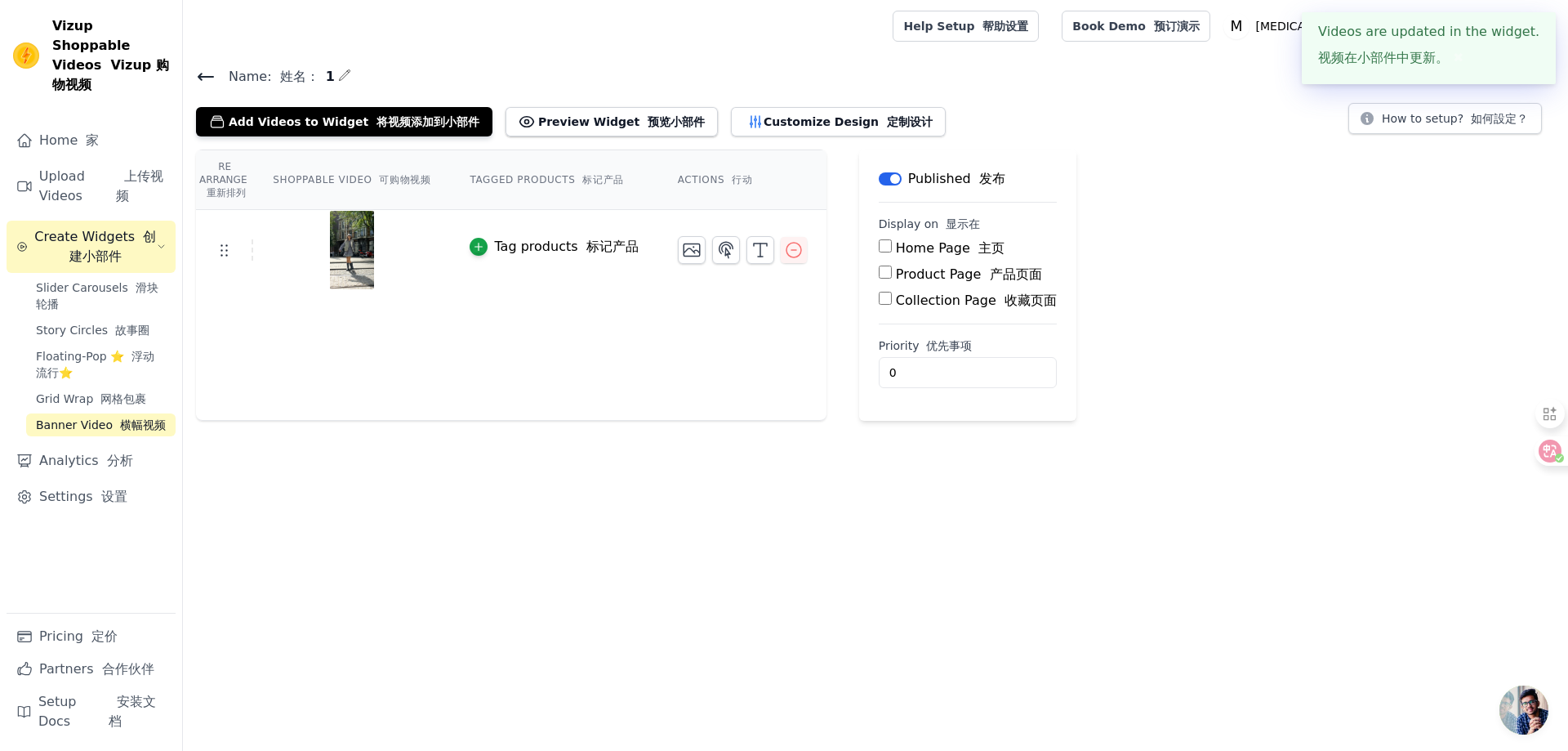
click at [878, 241] on input "Home Page 主页" at bounding box center [885, 246] width 13 height 13
checkbox input "true"
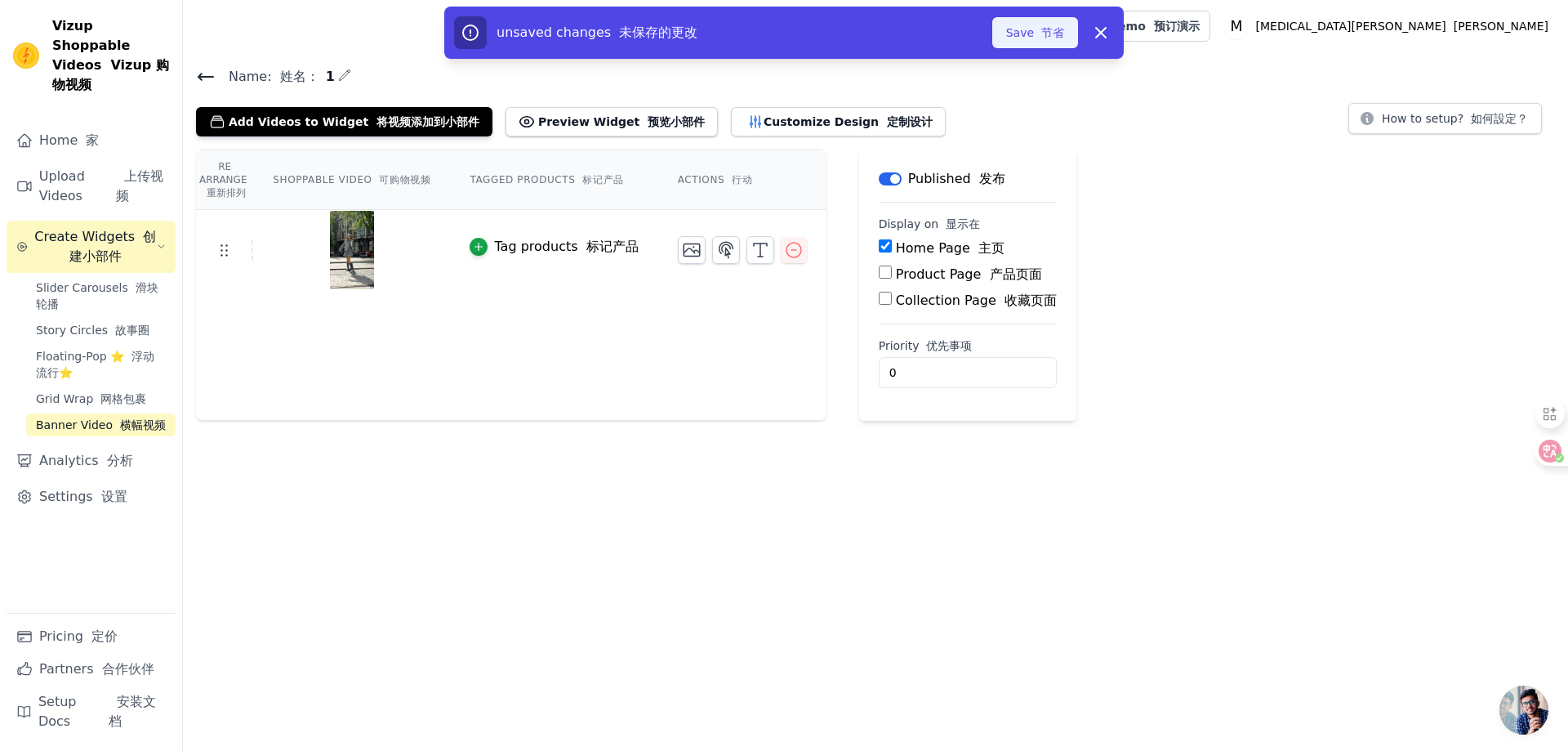
click at [1036, 40] on font "节省" at bounding box center [1048, 33] width 30 height 16
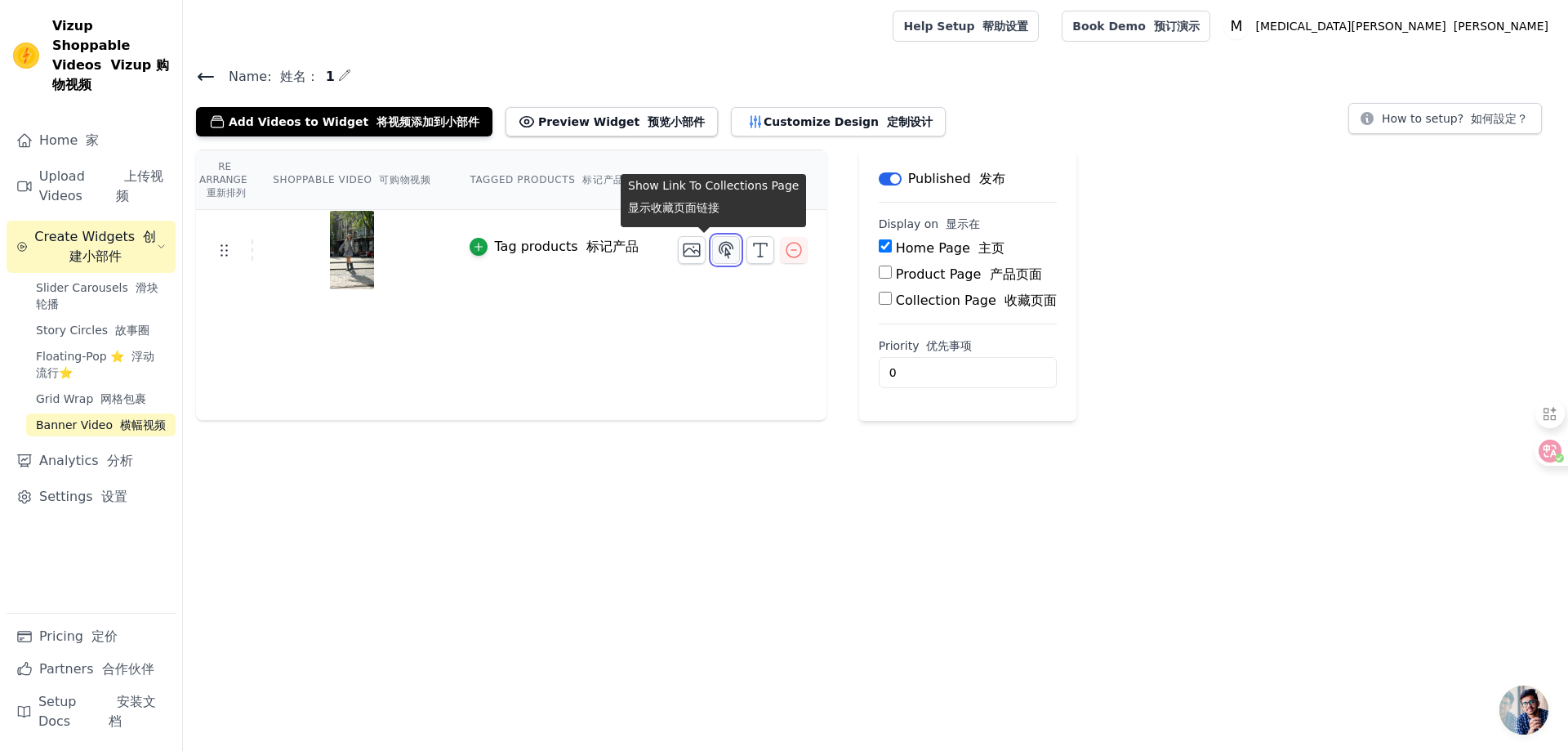
click at [719, 253] on icon "button" at bounding box center [726, 249] width 14 height 16
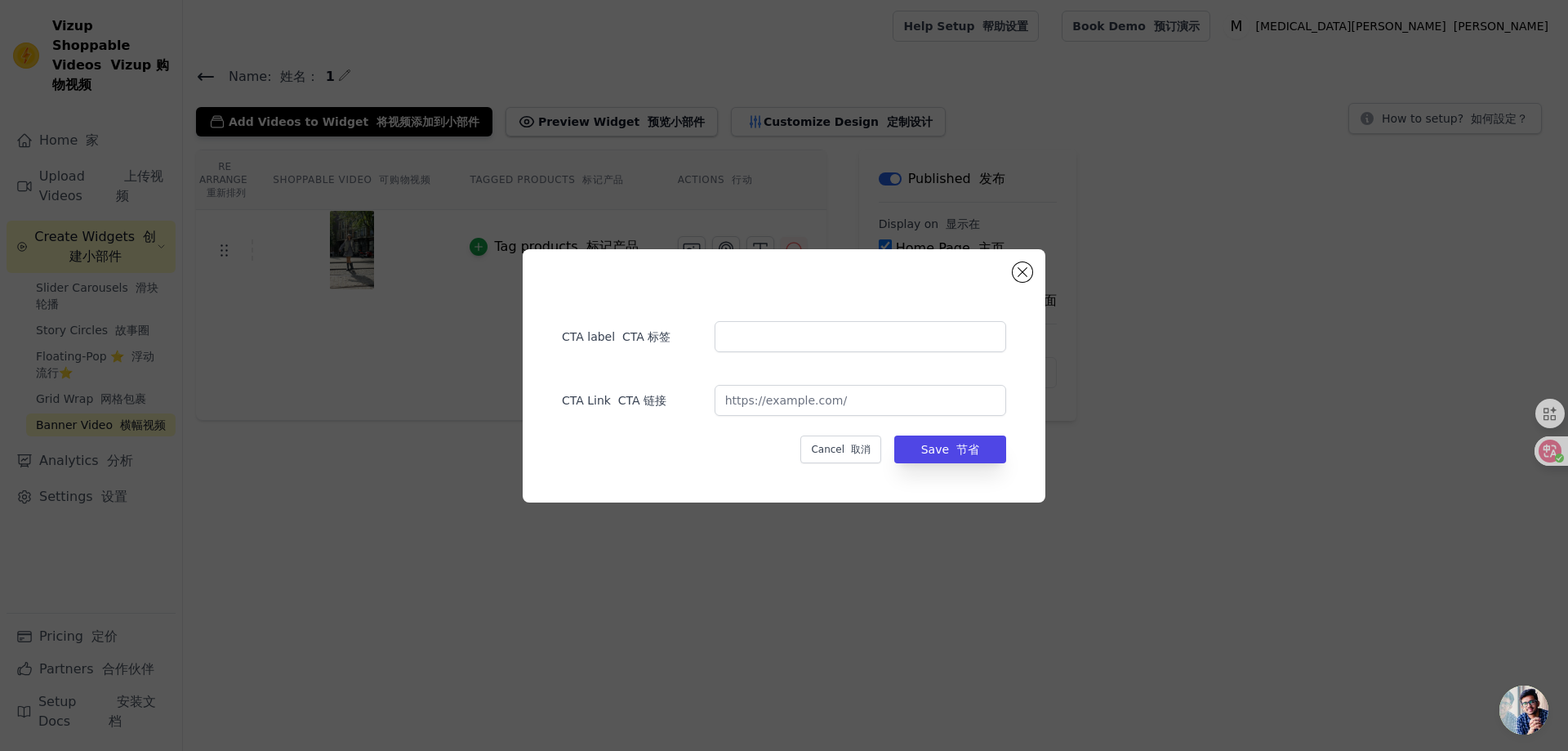
click at [1010, 272] on div "CTA label CTA 标签 CTA Link CTA 链接 Cancel 取消 Save 节省" at bounding box center [784, 376] width 523 height 253
click at [1018, 277] on button "Close modal" at bounding box center [1022, 272] width 20 height 20
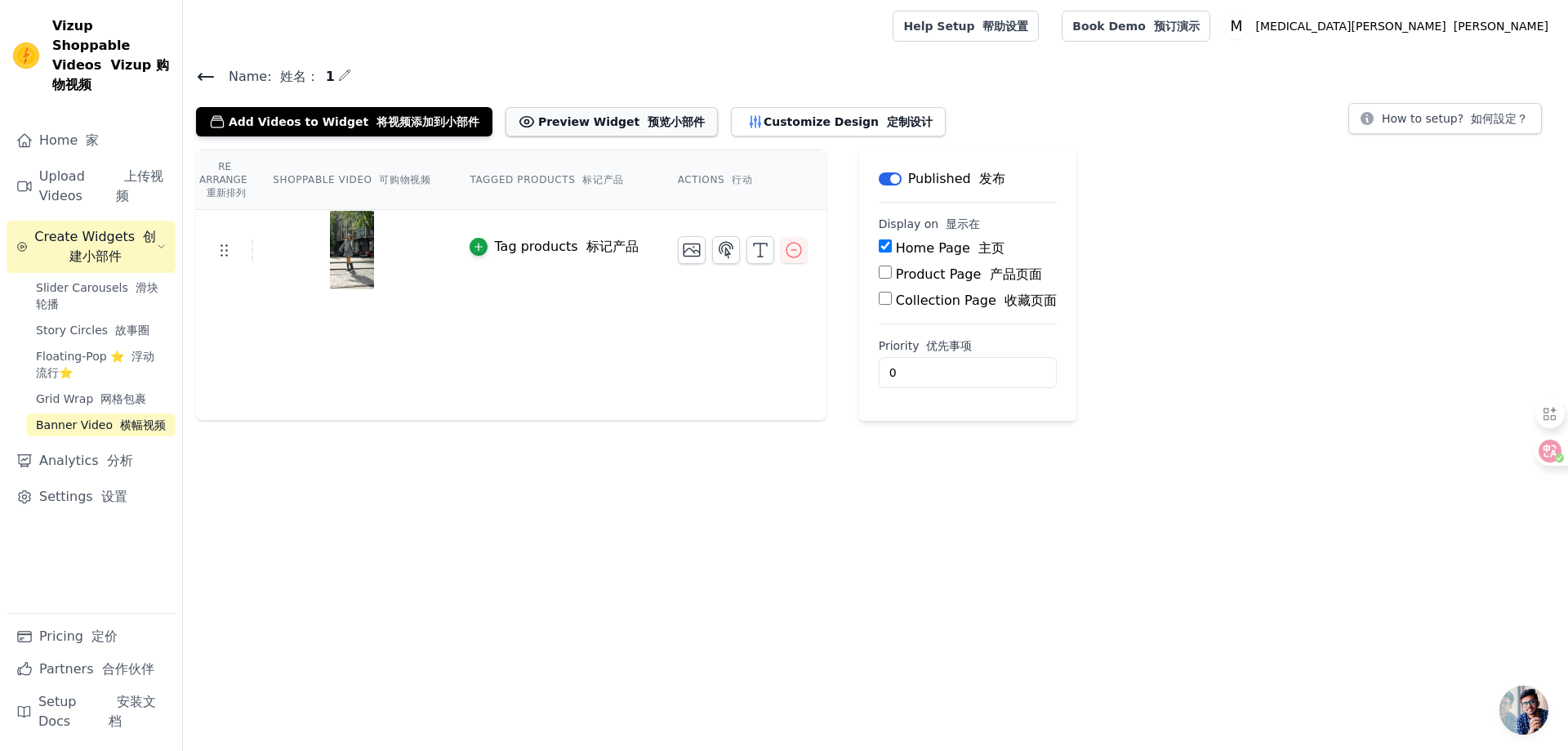
click at [640, 115] on font at bounding box center [644, 122] width 8 height 13
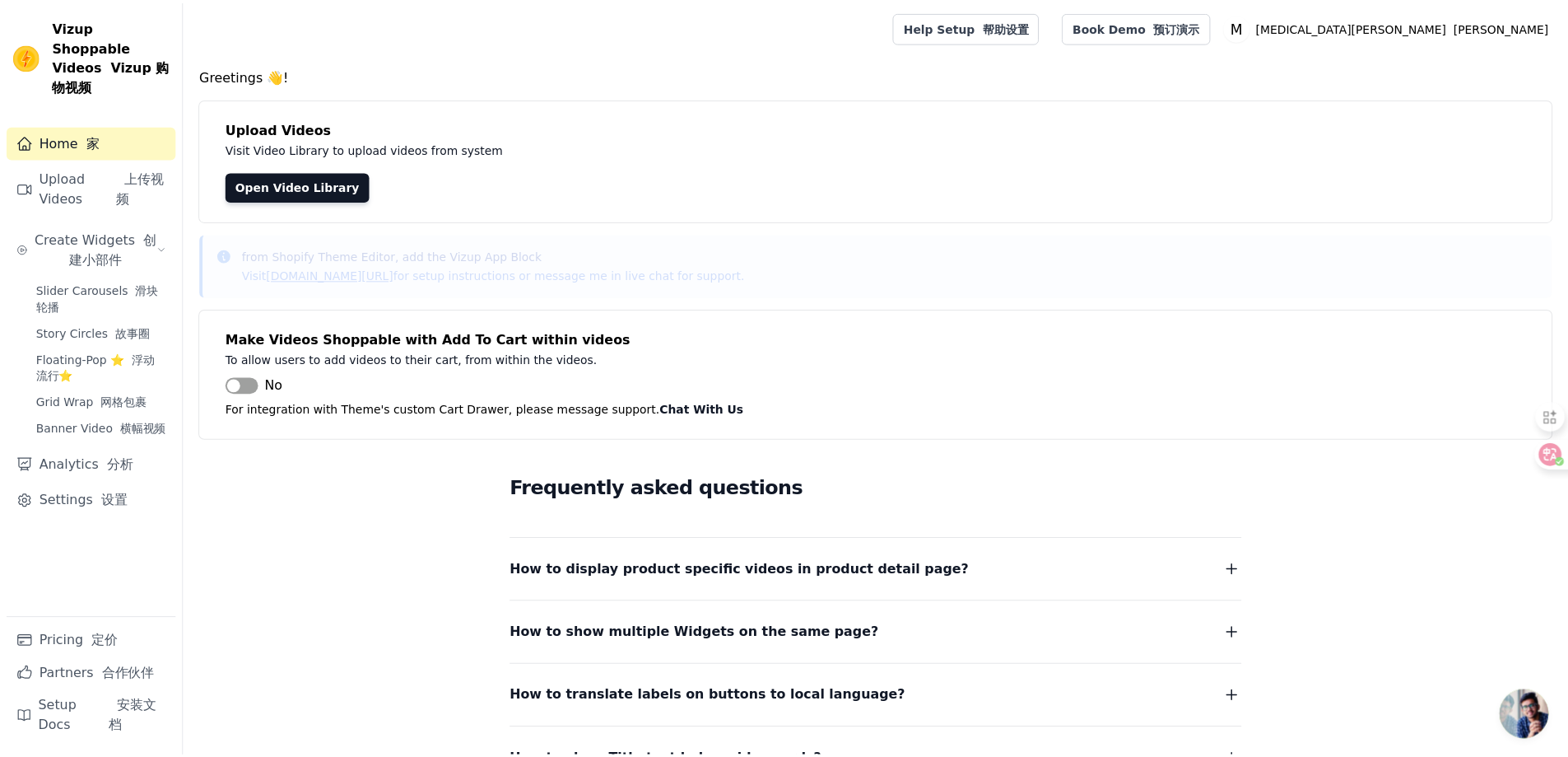
scroll to position [169, 0]
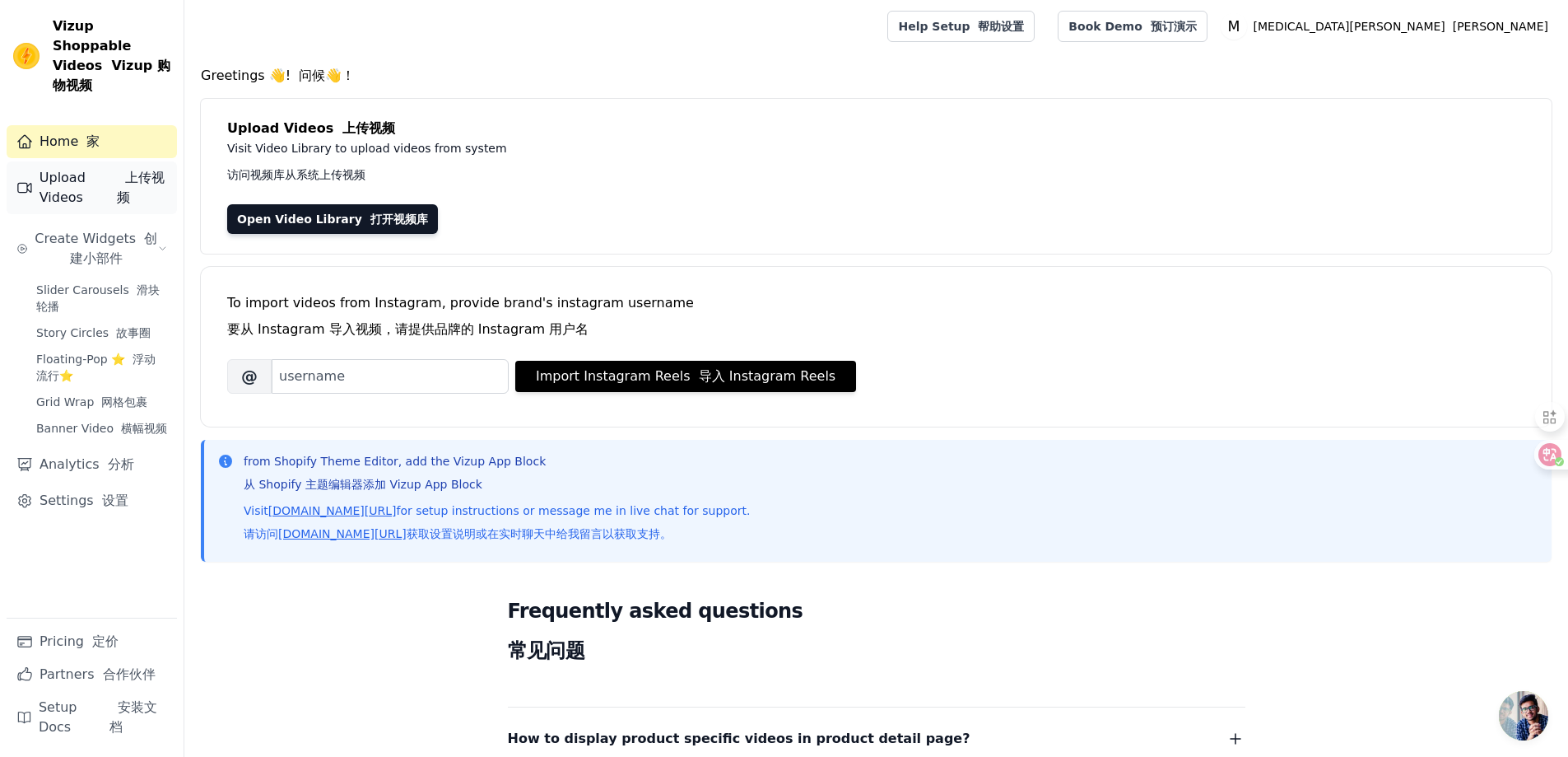
click at [98, 185] on link "Upload Videos 上传视频" at bounding box center [91, 188] width 170 height 53
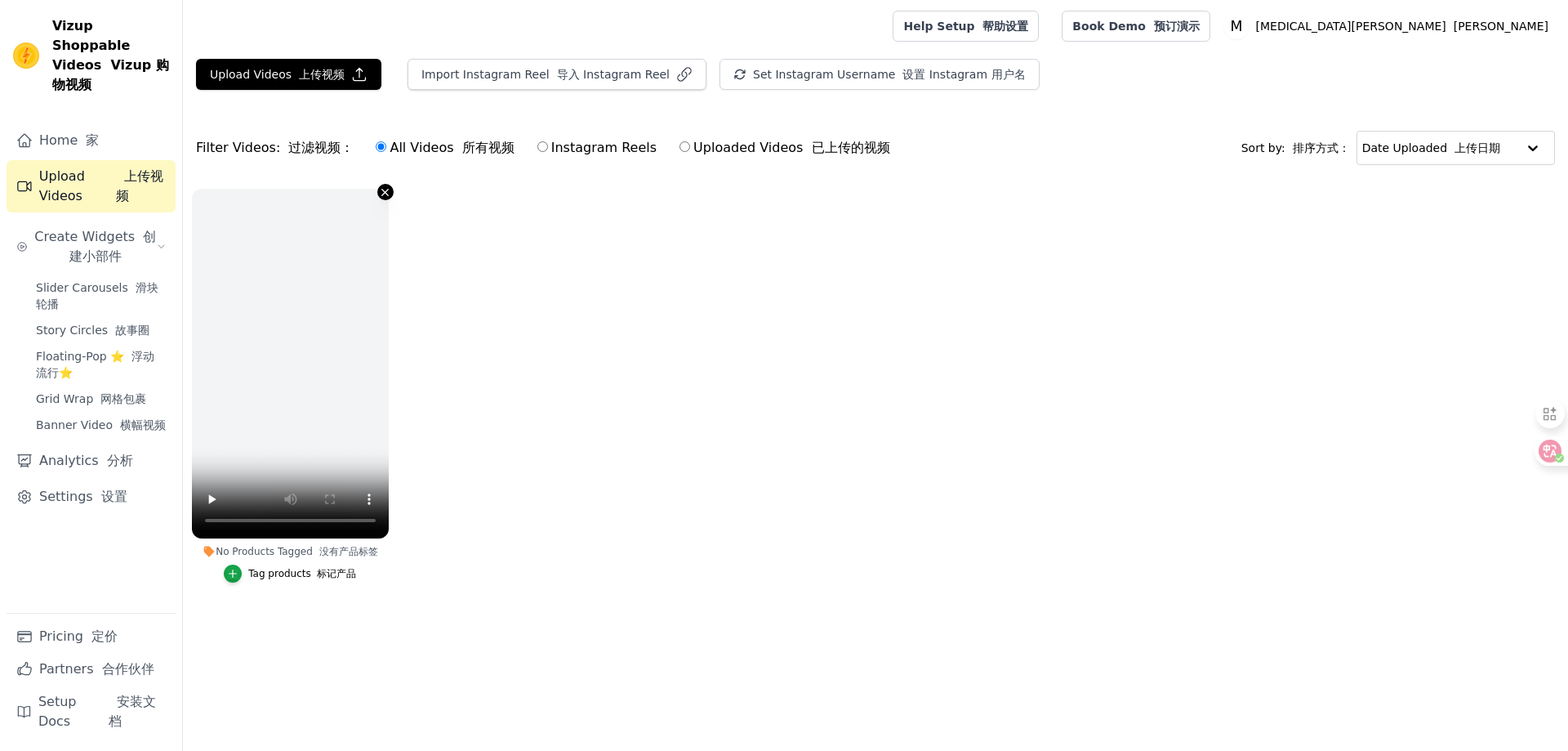
click at [385, 191] on icon "button" at bounding box center [386, 192] width 7 height 7
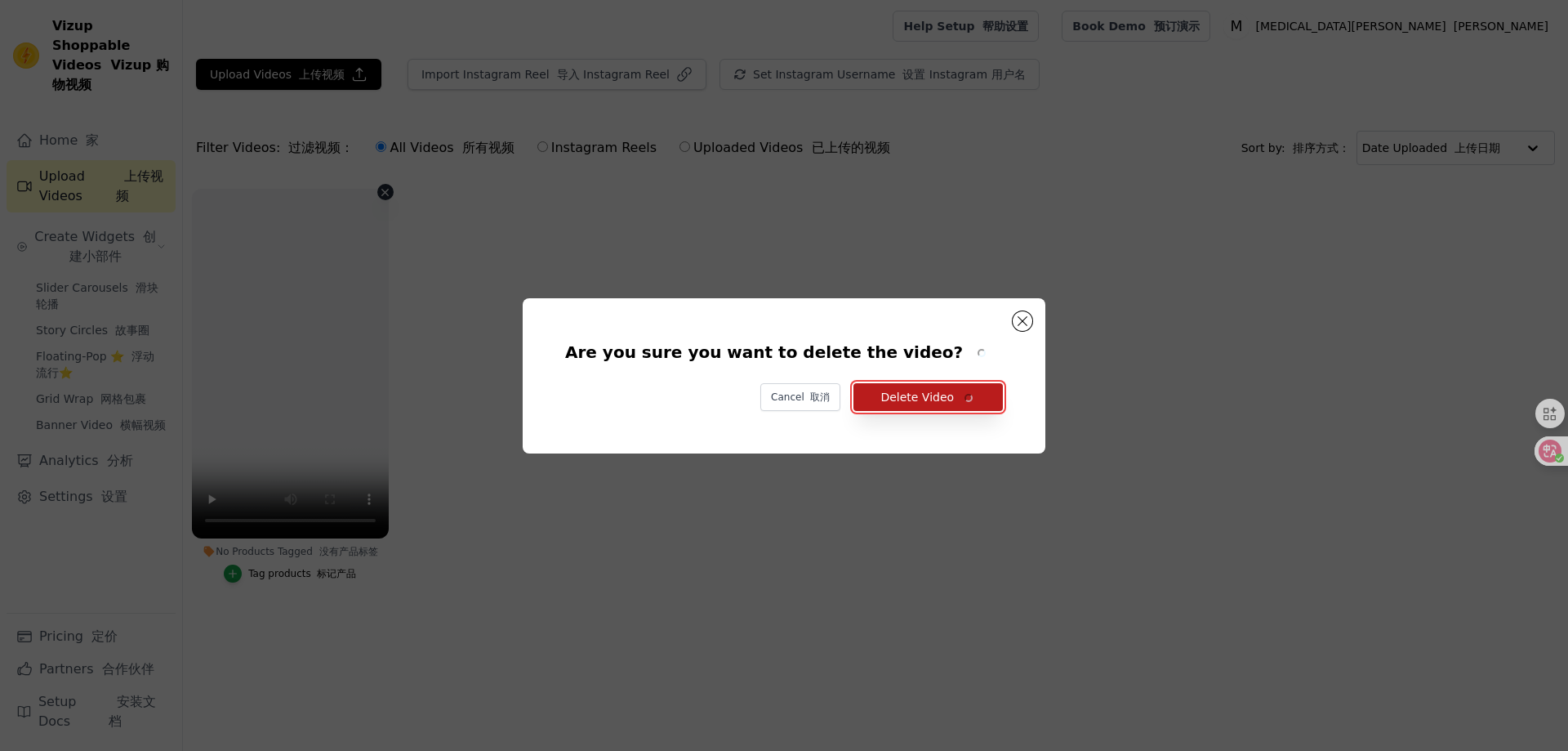
click at [969, 396] on font "button" at bounding box center [968, 397] width 11 height 11
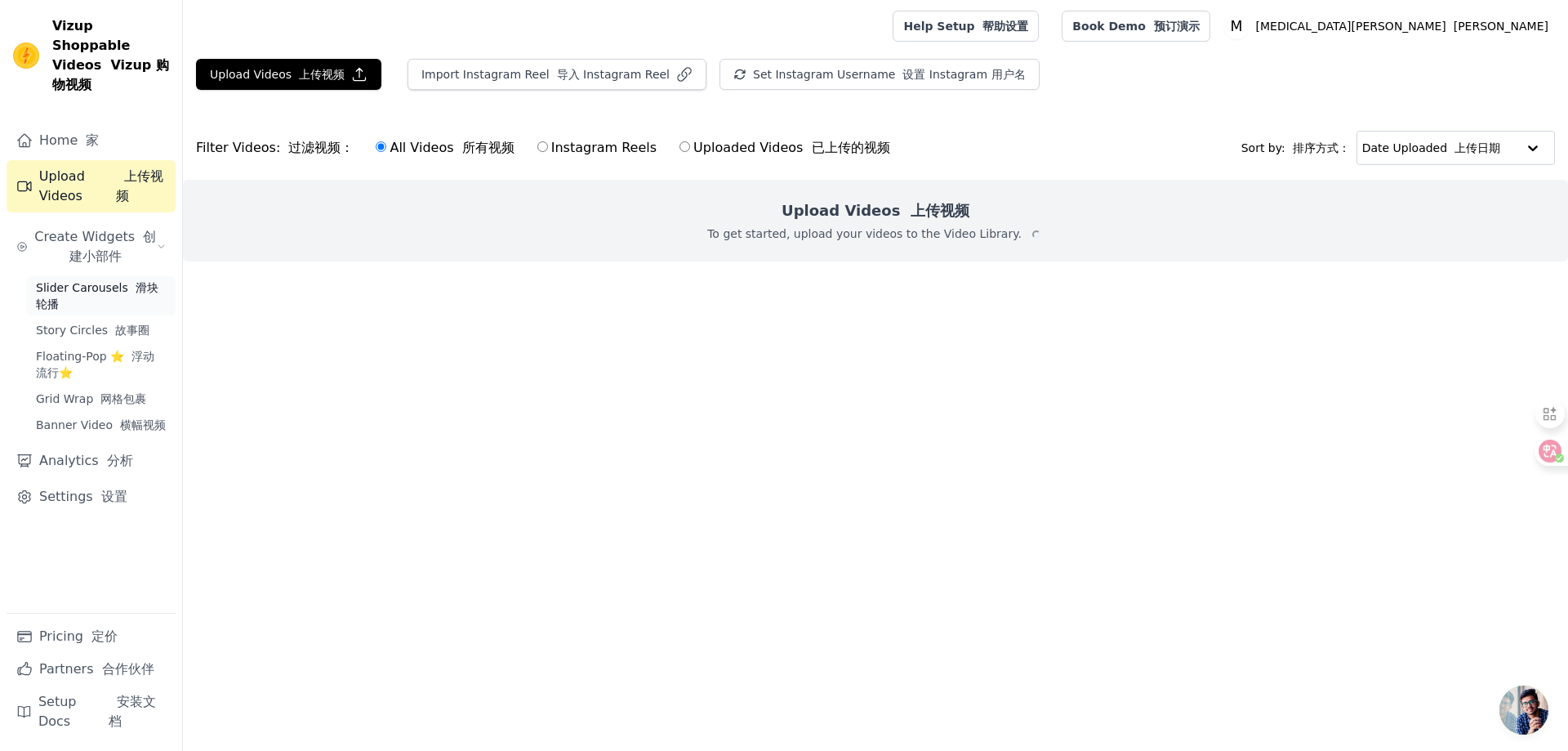
click at [119, 285] on span "Slider Carousels 滑块轮播" at bounding box center [101, 296] width 130 height 33
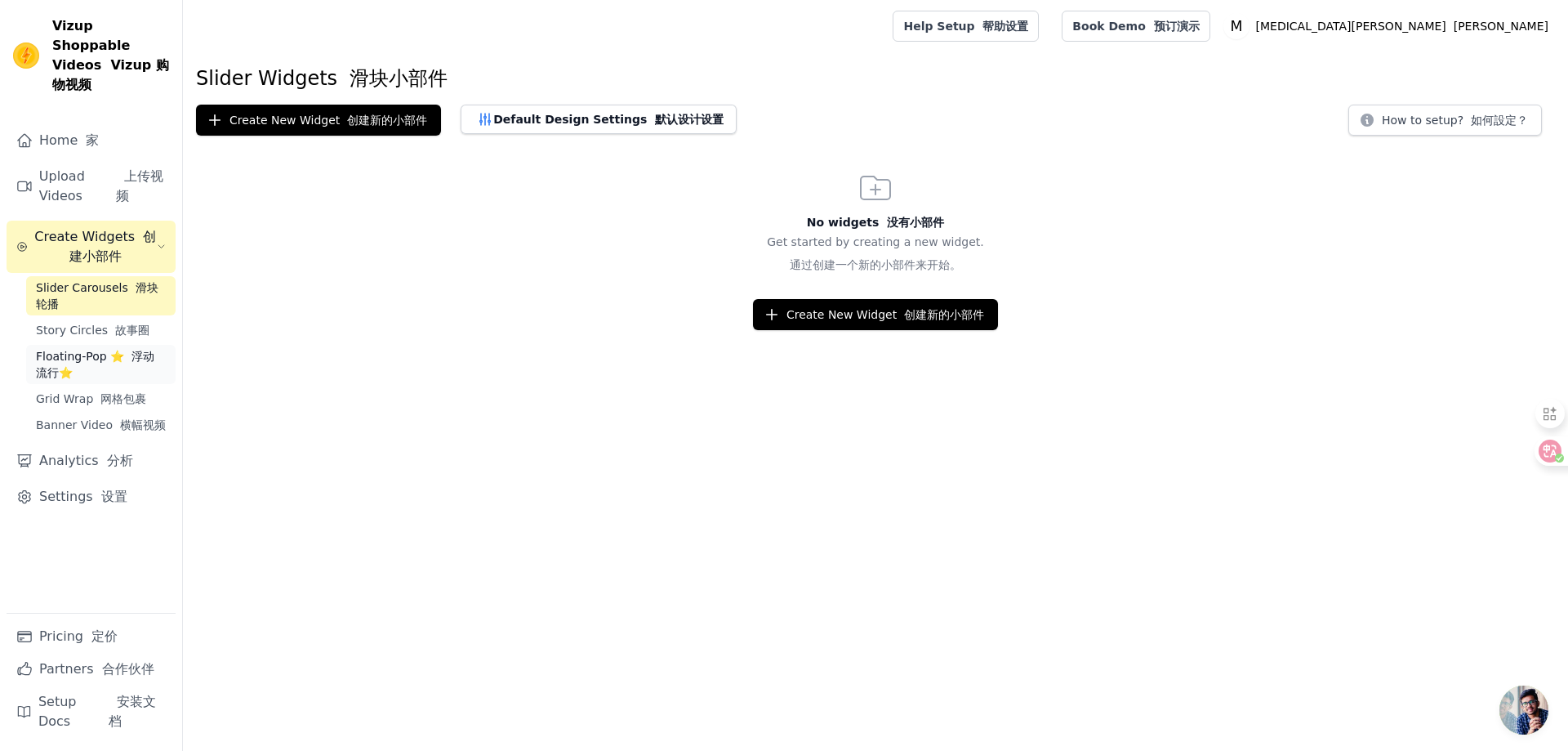
click at [105, 348] on span "Floating-Pop ⭐ 浮动流行⭐" at bounding box center [101, 364] width 130 height 33
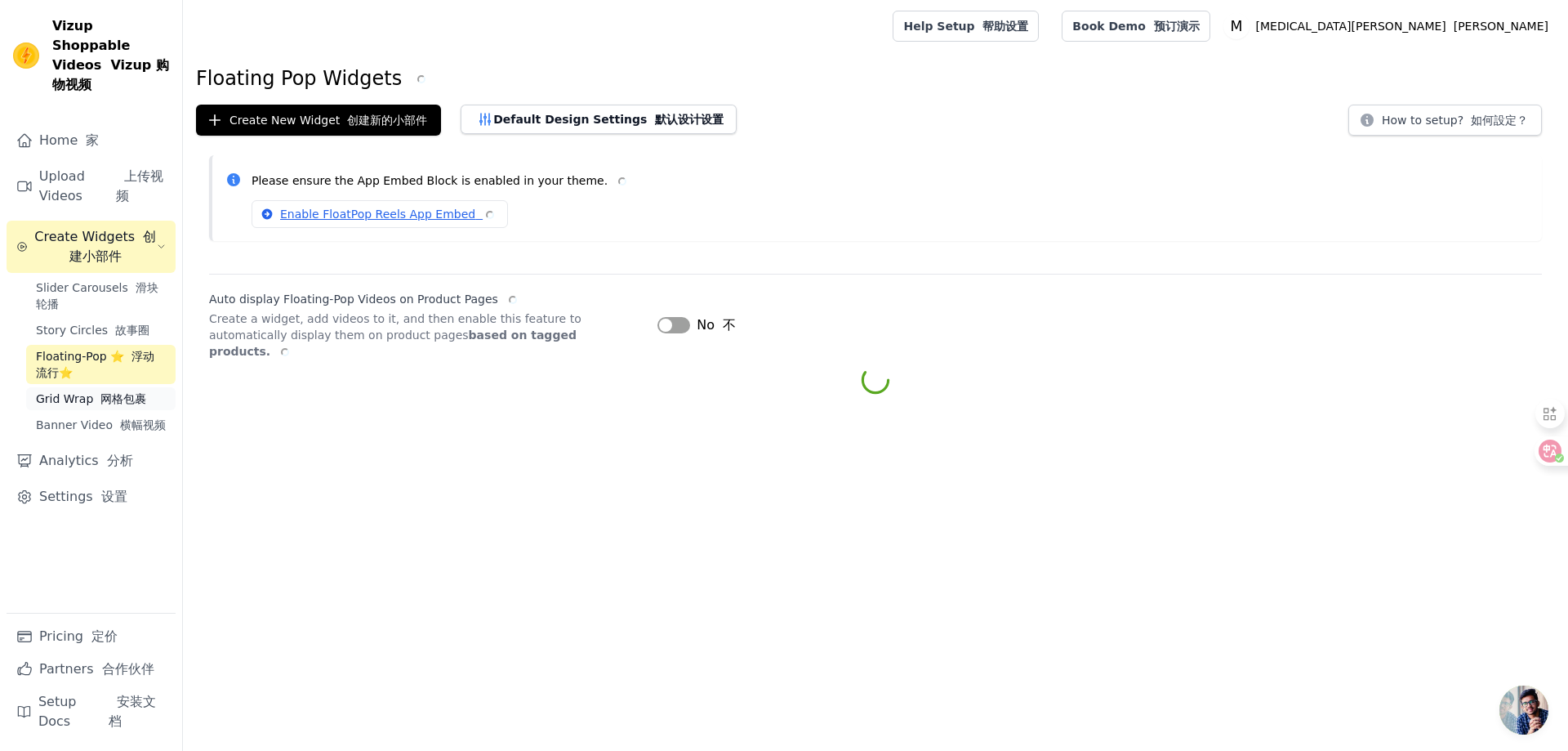
click at [102, 388] on link "Grid Wrap 网格包裹" at bounding box center [101, 399] width 150 height 23
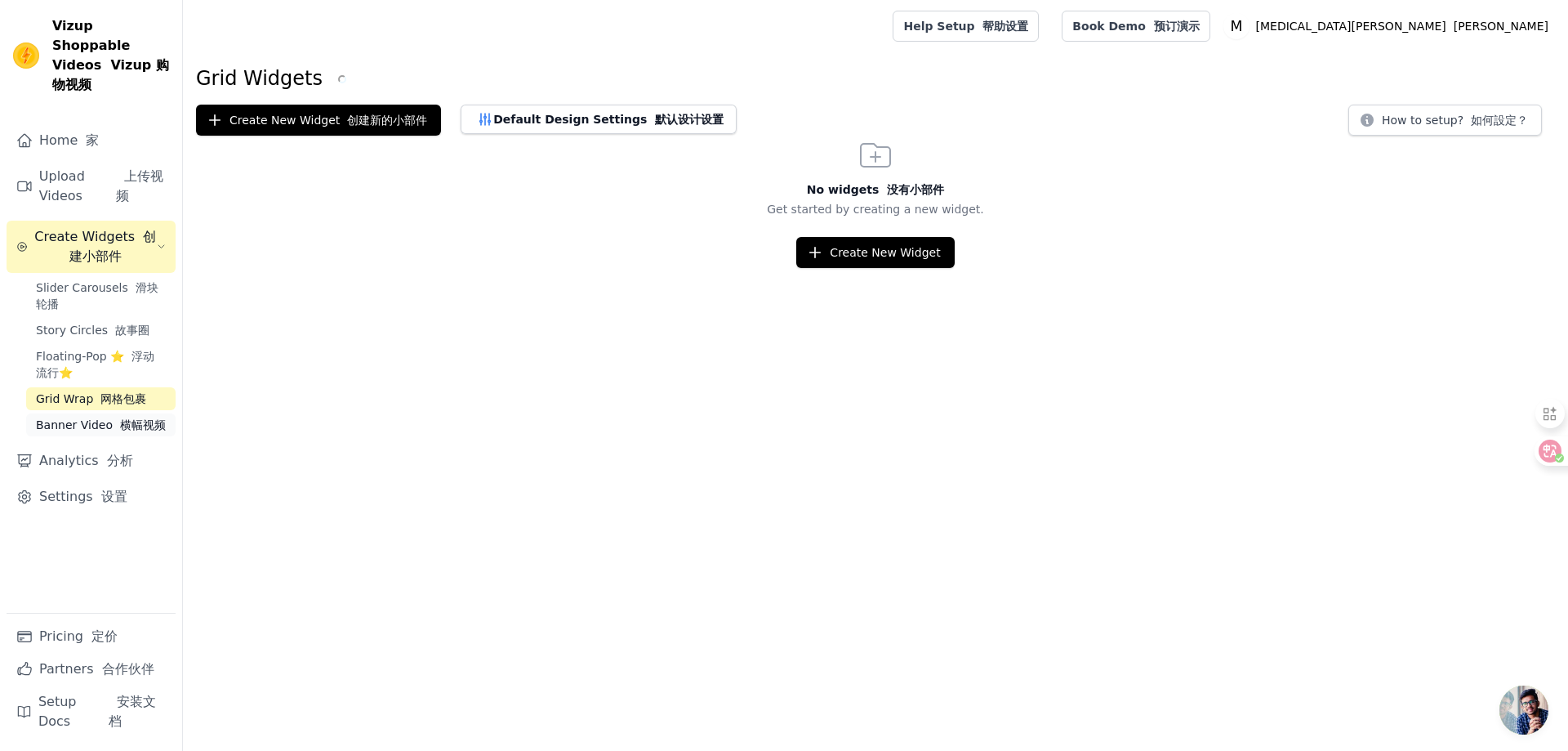
click at [102, 417] on span "Banner Video 横幅视频" at bounding box center [101, 425] width 130 height 16
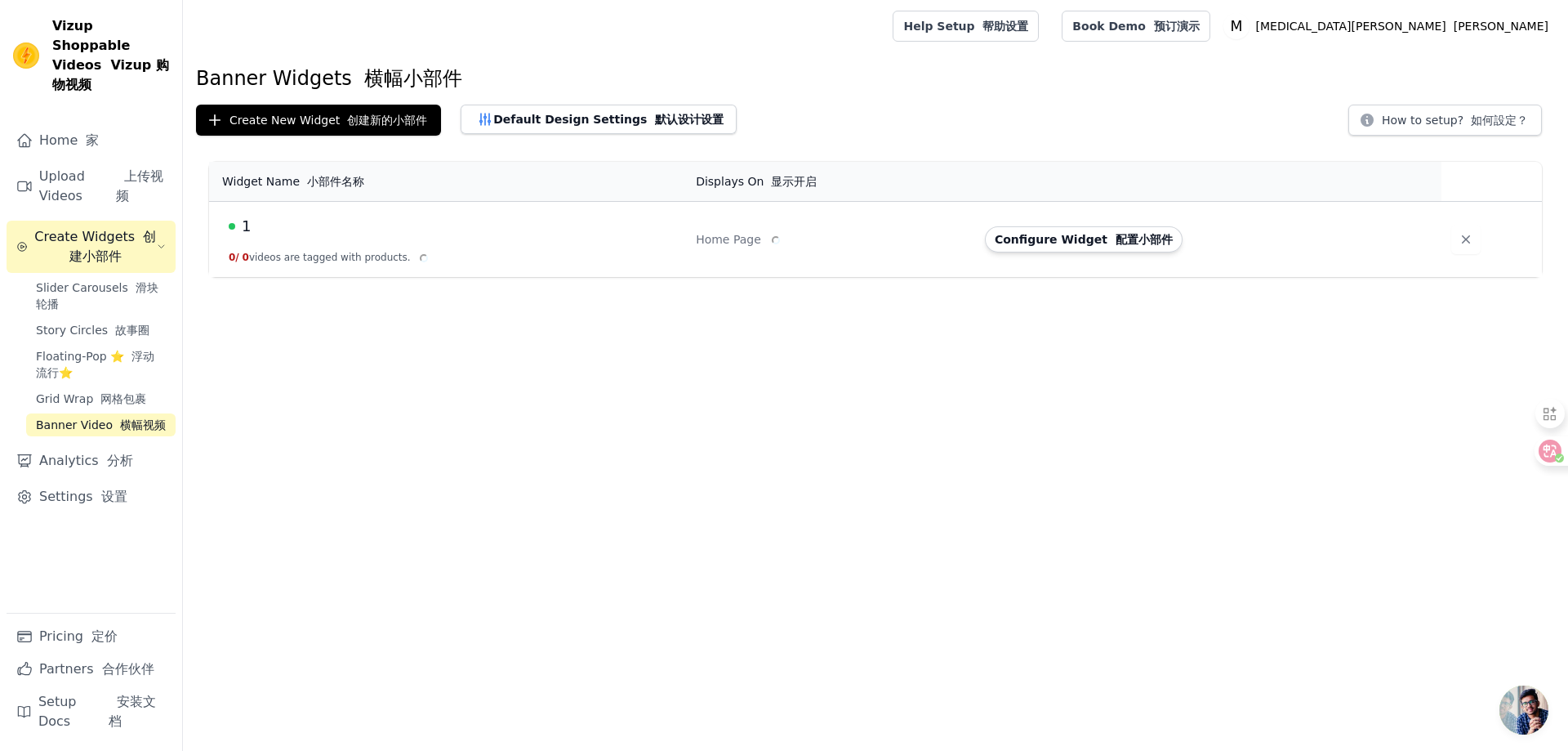
click at [1441, 238] on td at bounding box center [1491, 239] width 101 height 76
click at [1448, 238] on button "button" at bounding box center [1463, 253] width 29 height 29
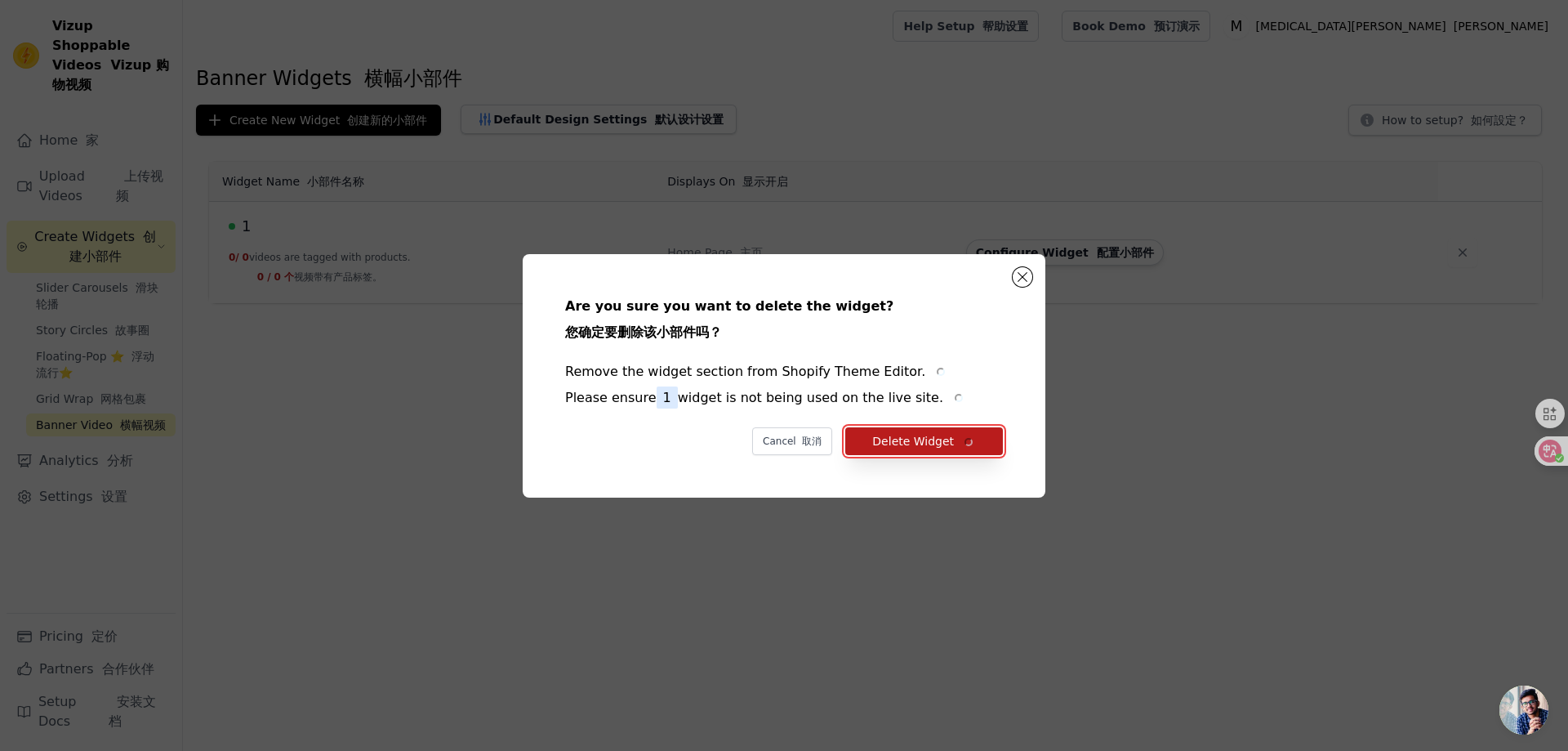
click at [915, 436] on button "Delete Widget" at bounding box center [923, 441] width 158 height 28
